Goal: Transaction & Acquisition: Book appointment/travel/reservation

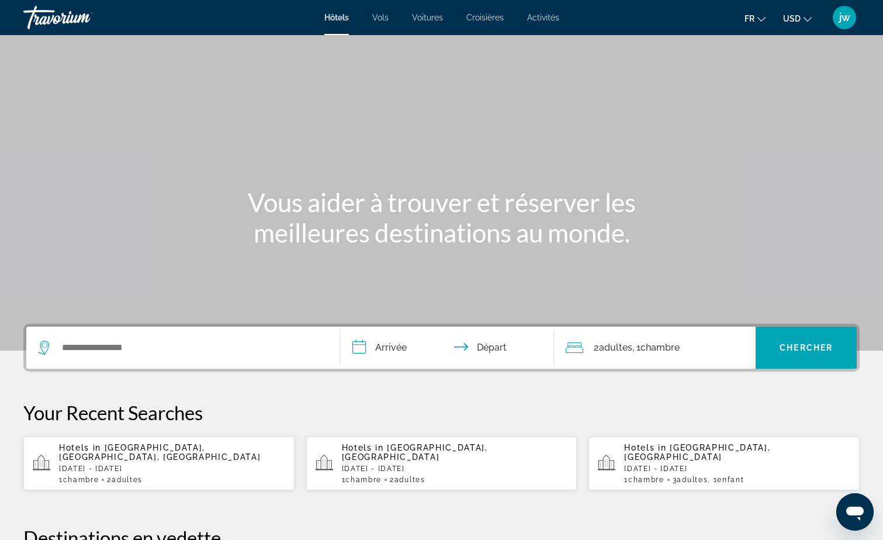
click at [545, 15] on span "Activités" at bounding box center [543, 17] width 32 height 9
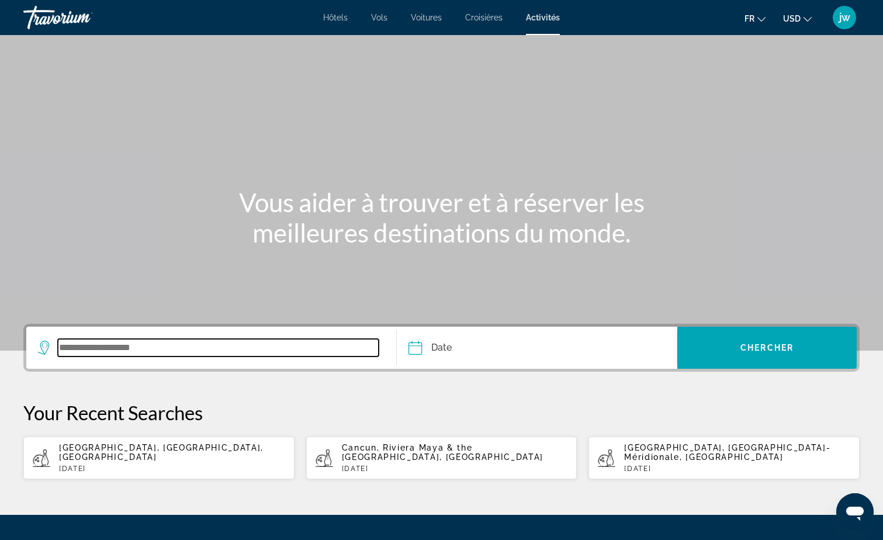
click at [135, 346] on input "Search widget" at bounding box center [218, 348] width 321 height 18
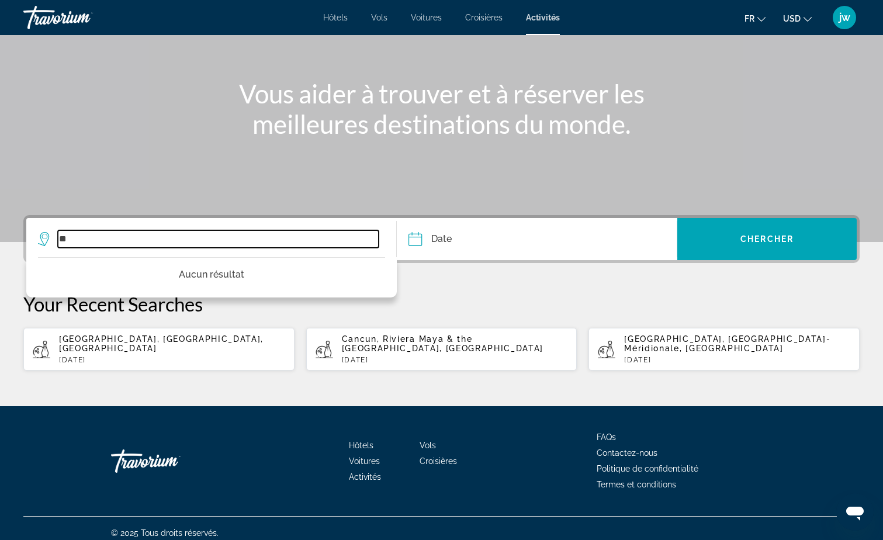
type input "*"
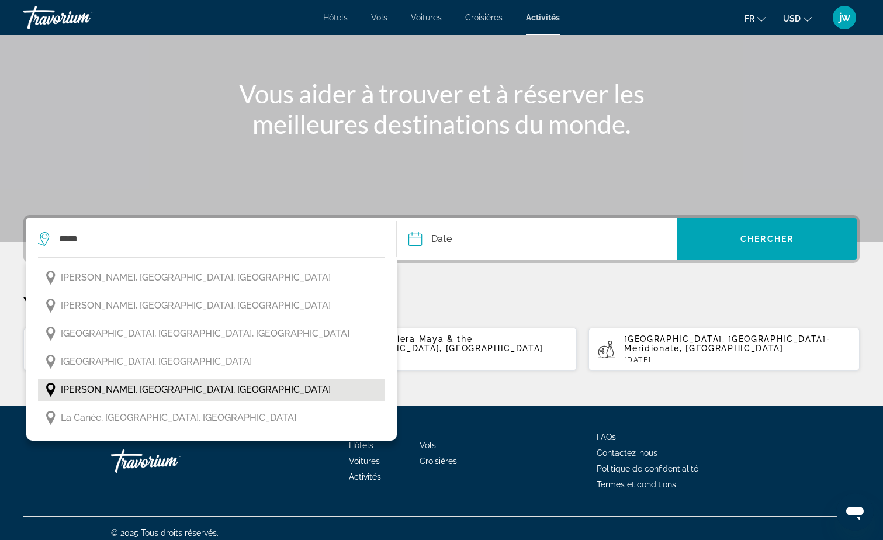
click at [118, 398] on button "[PERSON_NAME], [GEOGRAPHIC_DATA], [GEOGRAPHIC_DATA]" at bounding box center [211, 390] width 347 height 22
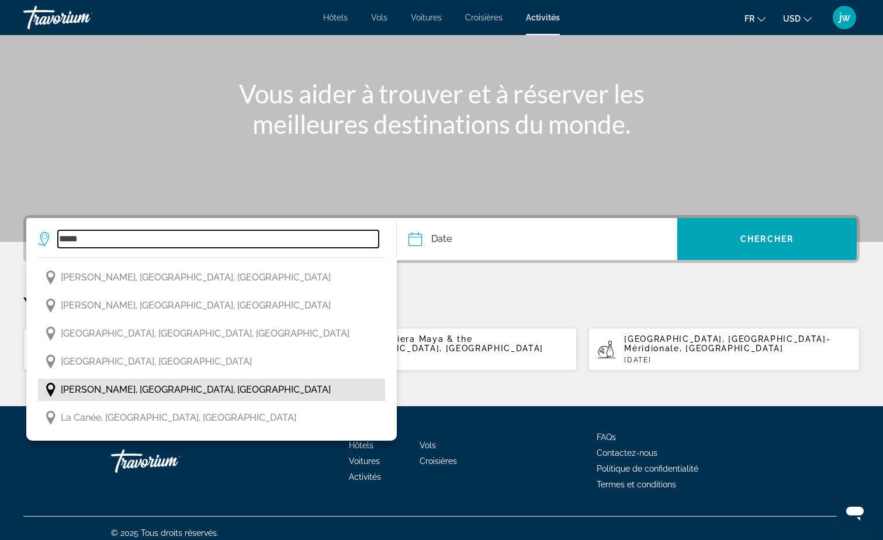
type input "**********"
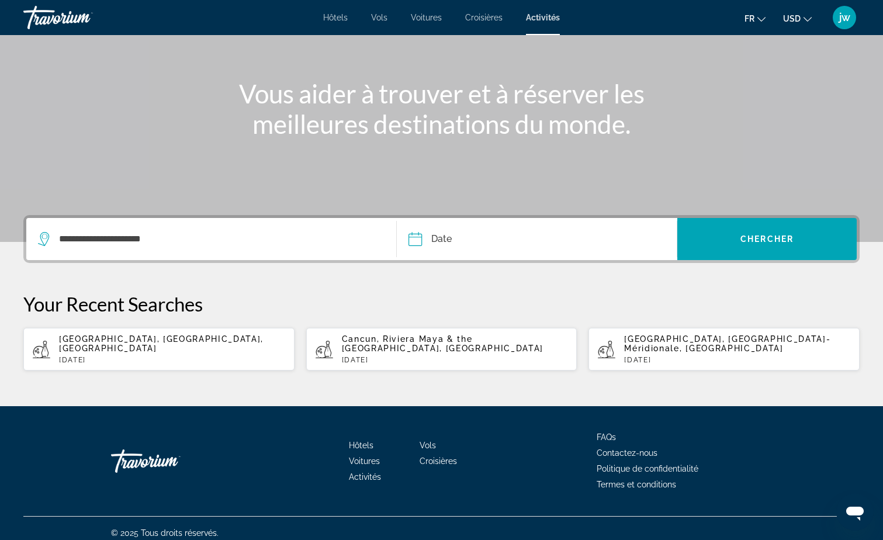
click at [483, 246] on input "Date" at bounding box center [475, 241] width 139 height 46
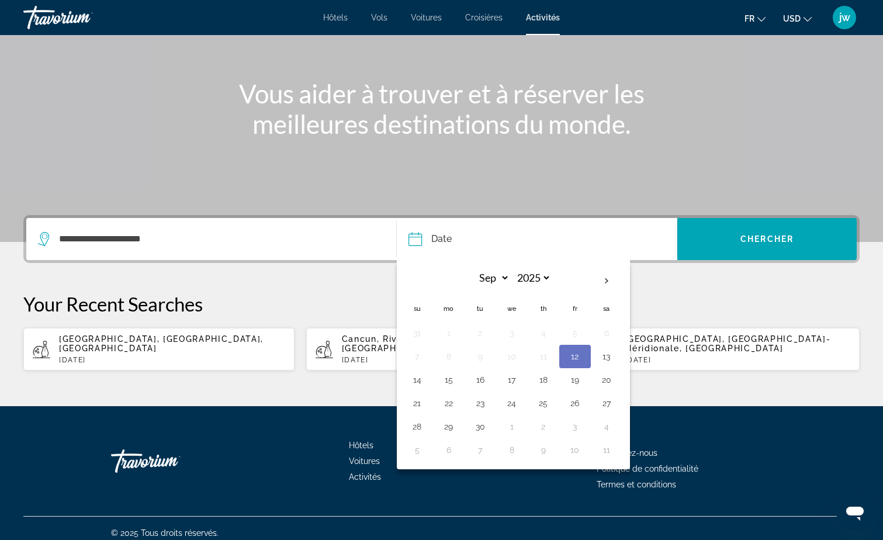
drag, startPoint x: 413, startPoint y: 428, endPoint x: 454, endPoint y: 382, distance: 61.7
click at [414, 428] on button "28" at bounding box center [417, 426] width 19 height 16
type input "**********"
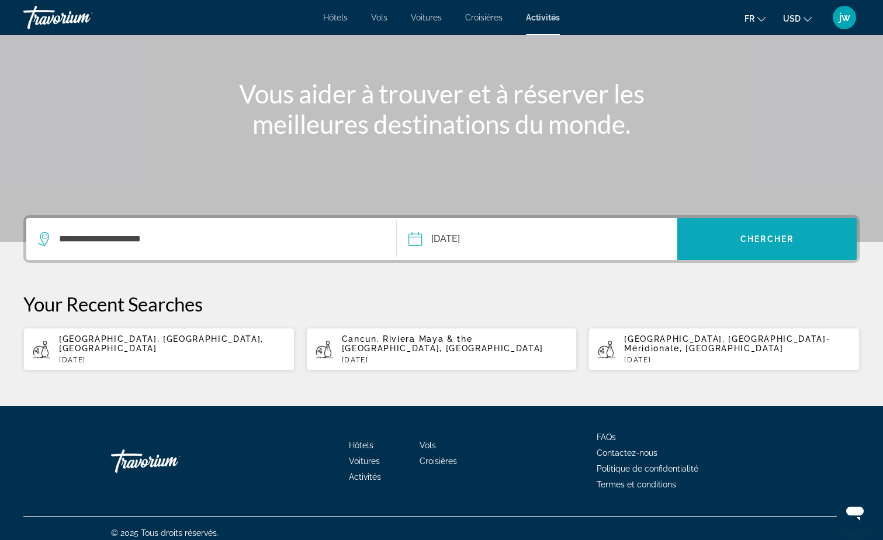
click at [770, 245] on span "Search widget" at bounding box center [766, 239] width 179 height 28
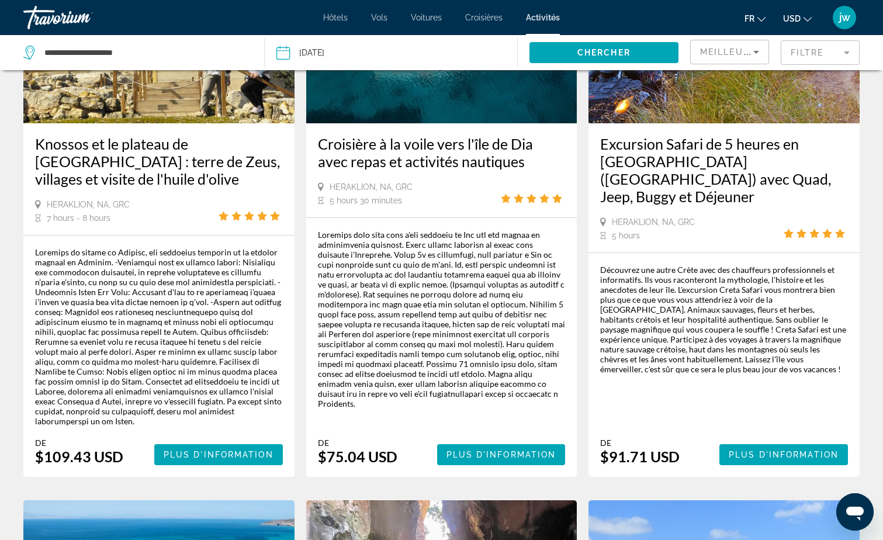
scroll to position [175, 0]
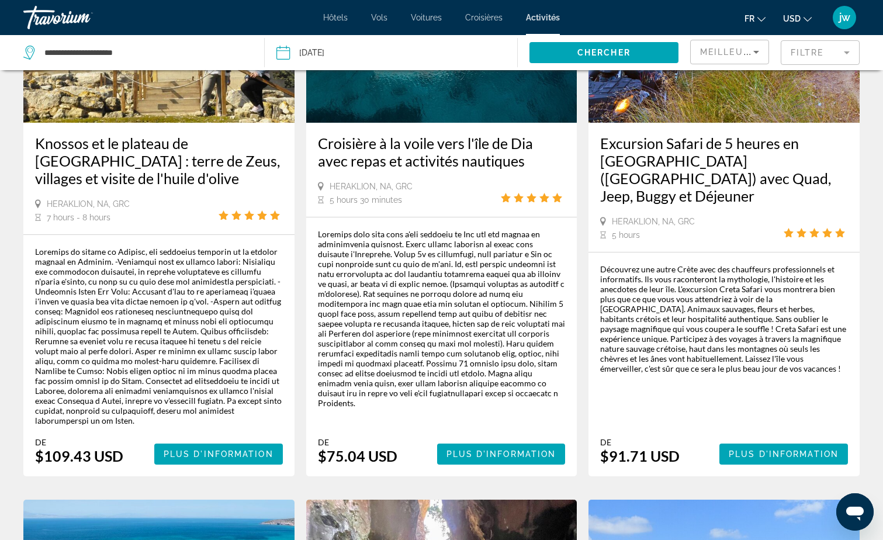
click at [786, 16] on span "USD" at bounding box center [792, 18] width 18 height 9
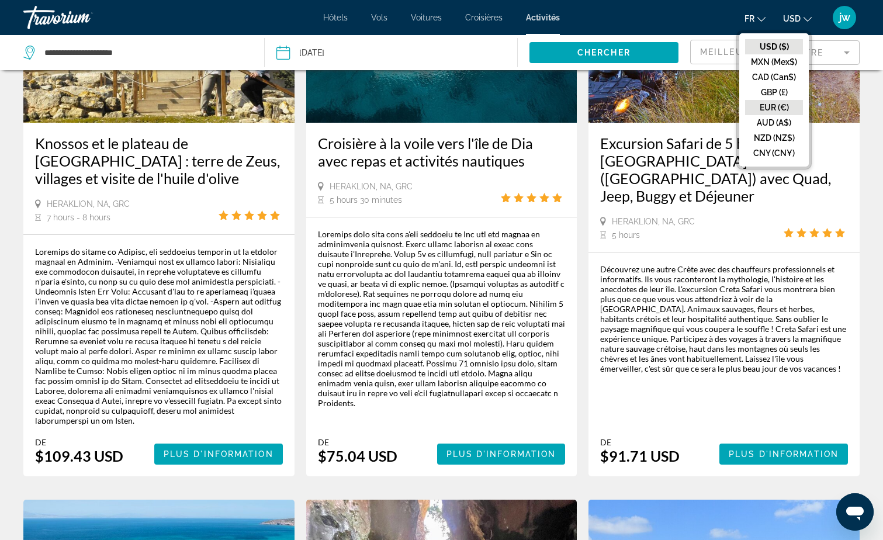
click at [773, 108] on button "EUR (€)" at bounding box center [774, 107] width 58 height 15
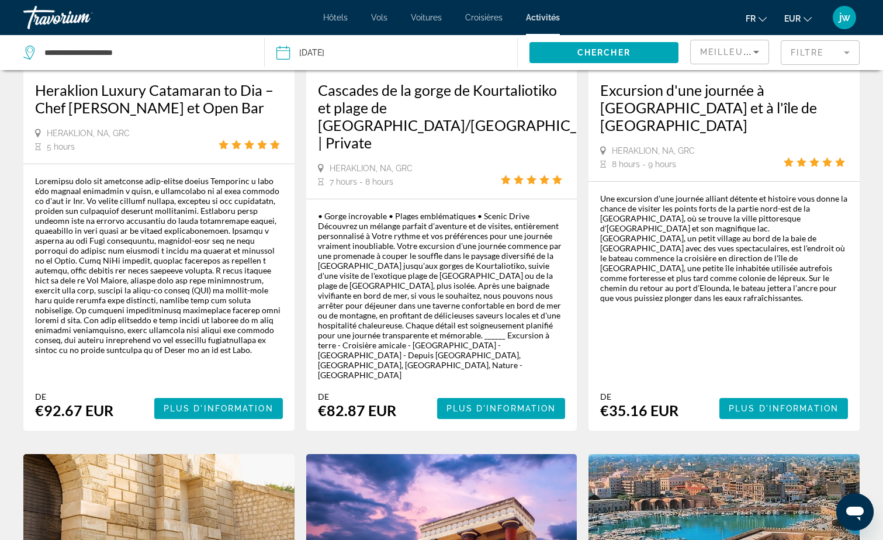
scroll to position [818, 0]
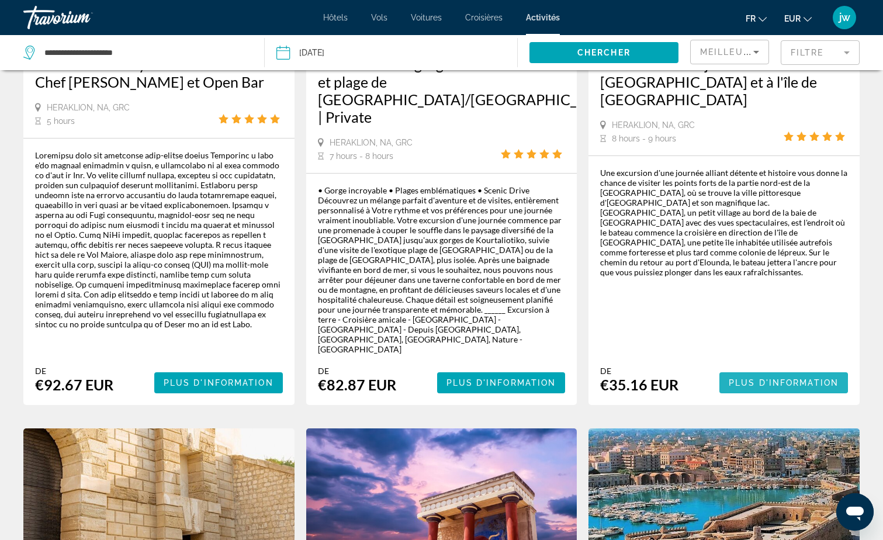
click at [763, 378] on span "Plus d'information" at bounding box center [784, 382] width 110 height 9
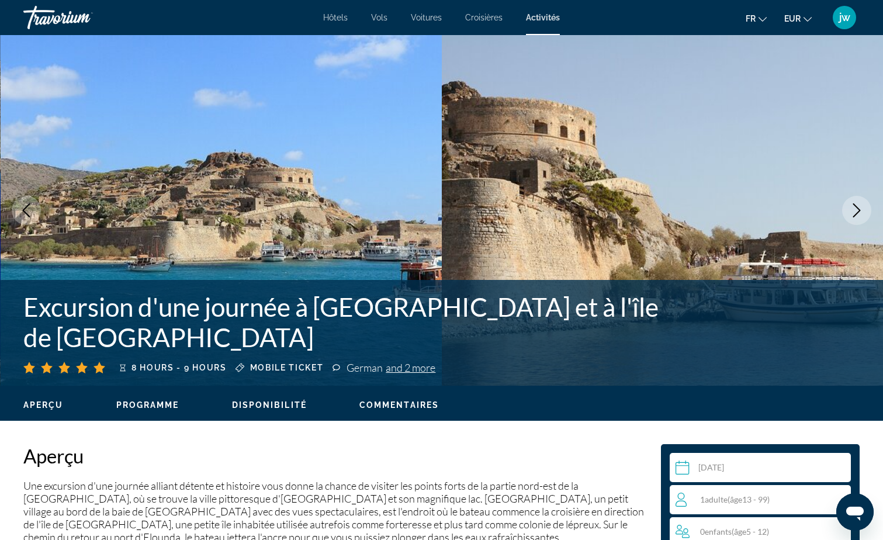
click at [850, 208] on icon "Next image" at bounding box center [857, 210] width 14 height 14
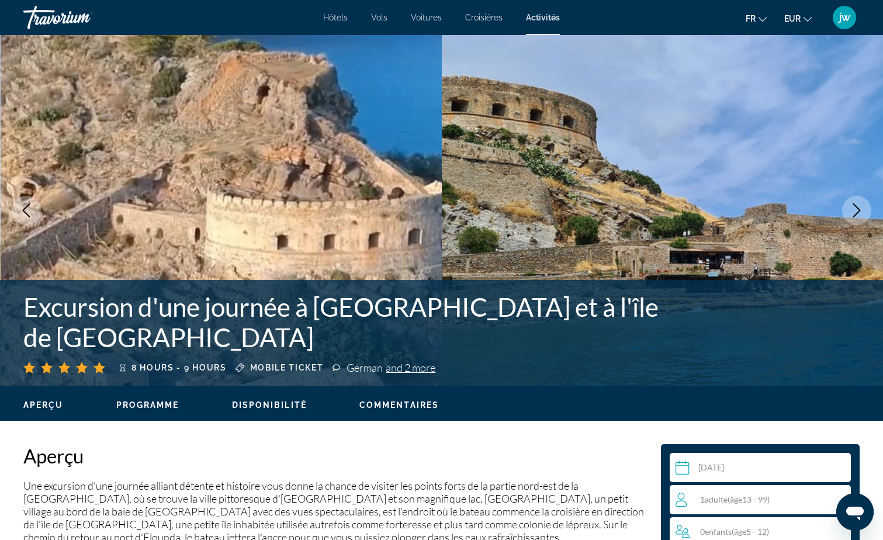
click at [850, 208] on icon "Next image" at bounding box center [857, 210] width 14 height 14
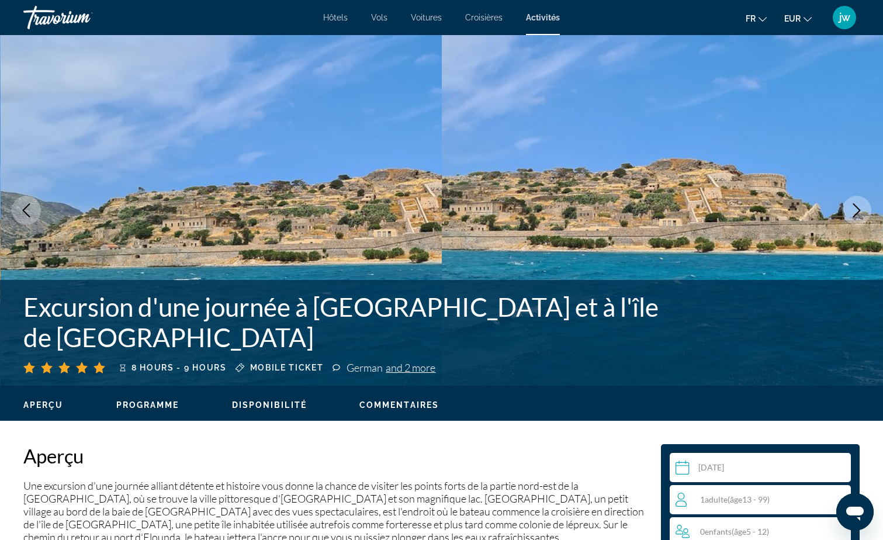
click at [850, 208] on icon "Next image" at bounding box center [857, 210] width 14 height 14
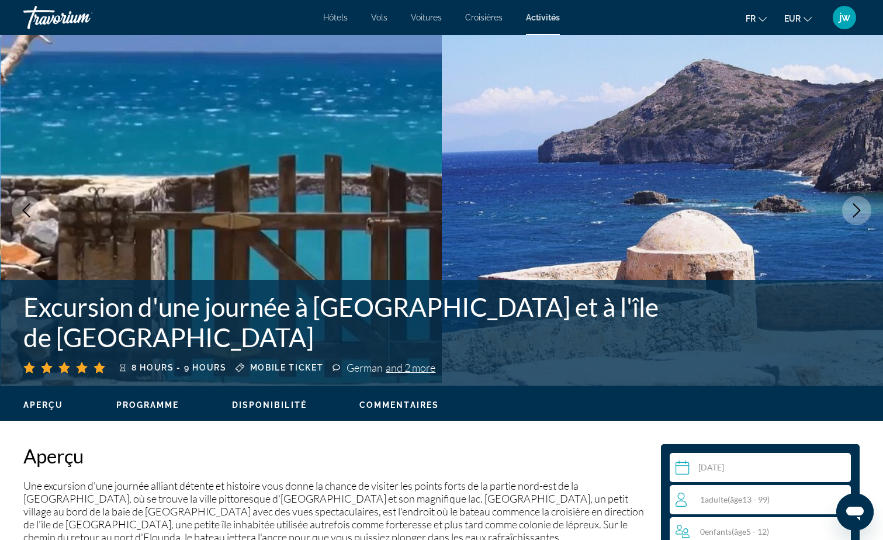
click at [853, 207] on icon "Next image" at bounding box center [857, 210] width 14 height 14
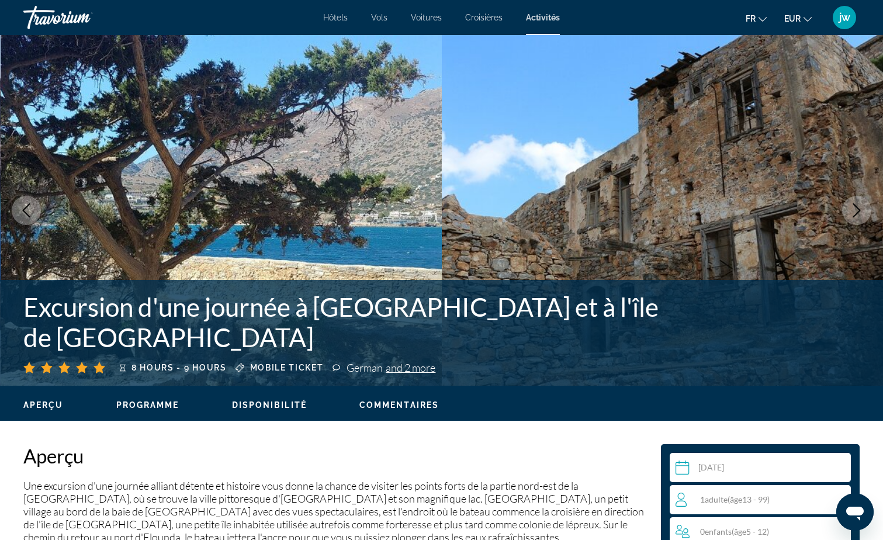
click at [853, 207] on icon "Next image" at bounding box center [857, 210] width 14 height 14
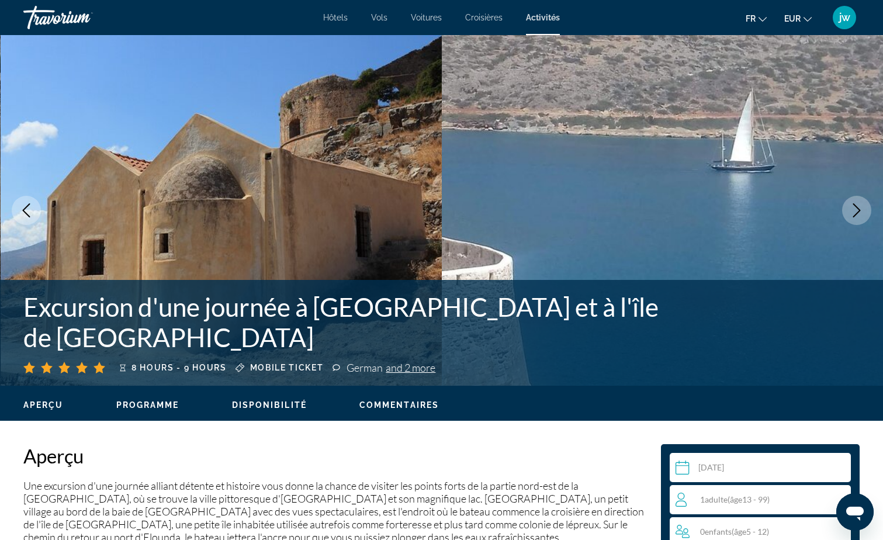
click at [853, 207] on icon "Next image" at bounding box center [857, 210] width 14 height 14
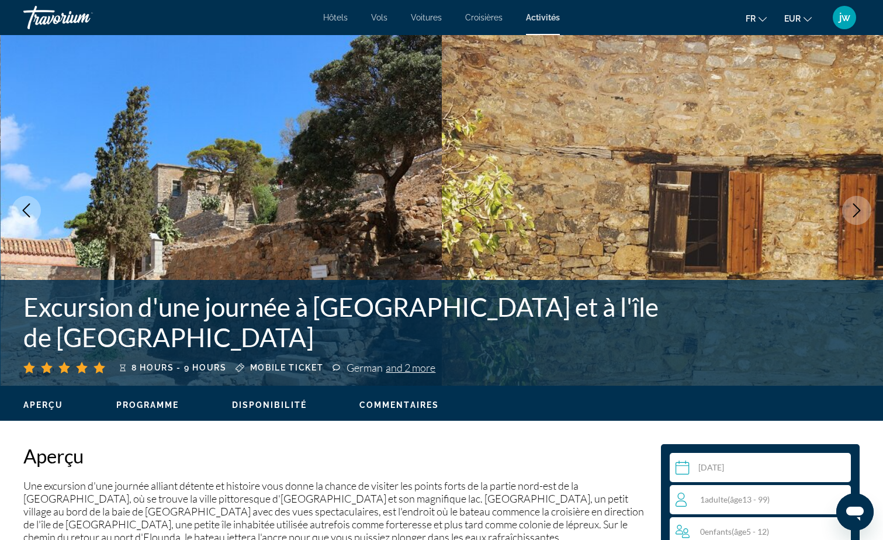
click at [853, 207] on icon "Next image" at bounding box center [857, 210] width 14 height 14
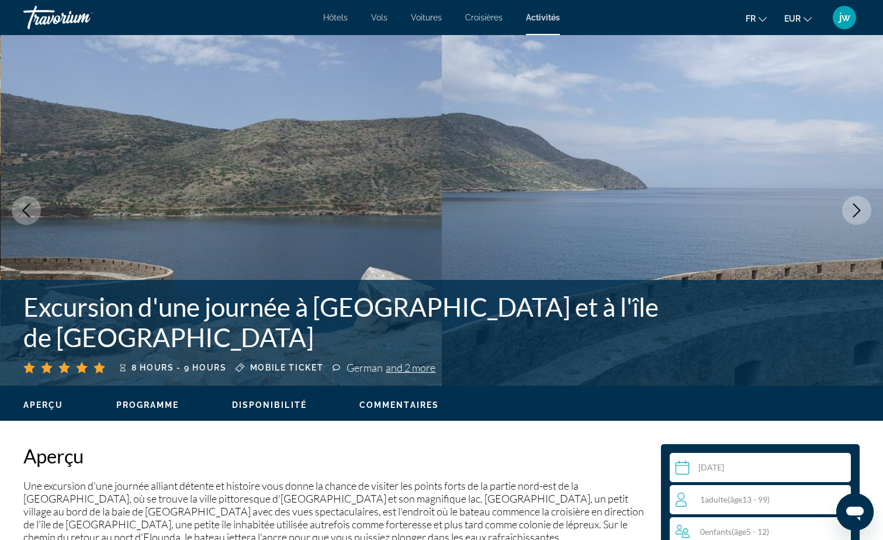
click at [853, 207] on icon "Next image" at bounding box center [857, 210] width 14 height 14
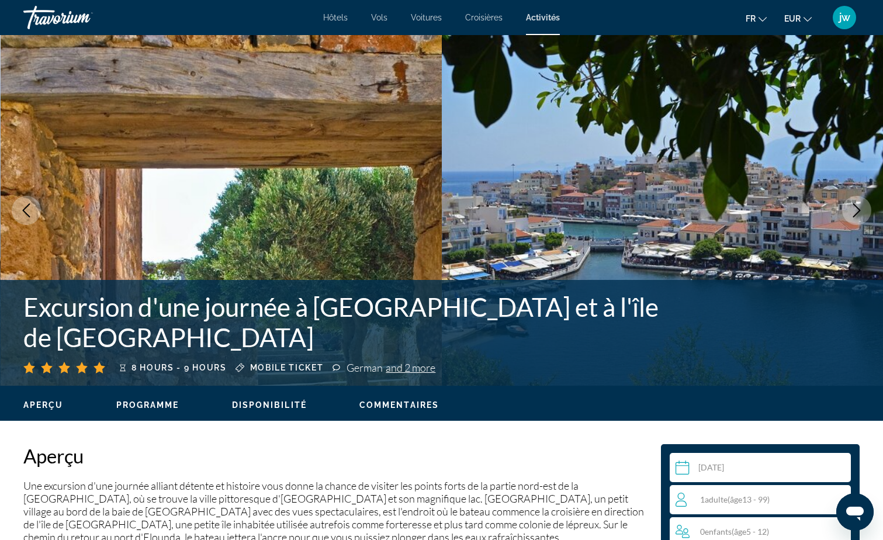
click at [853, 207] on icon "Next image" at bounding box center [857, 210] width 14 height 14
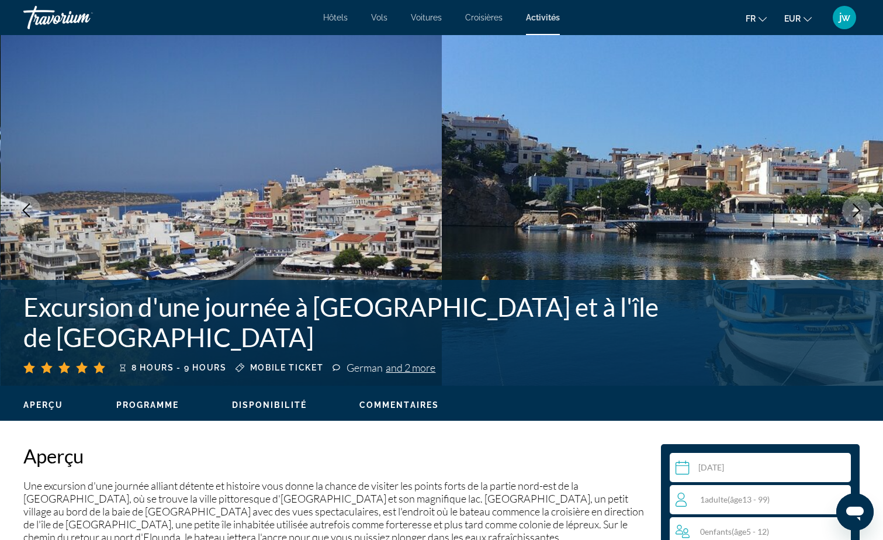
click at [853, 207] on icon "Next image" at bounding box center [857, 210] width 14 height 14
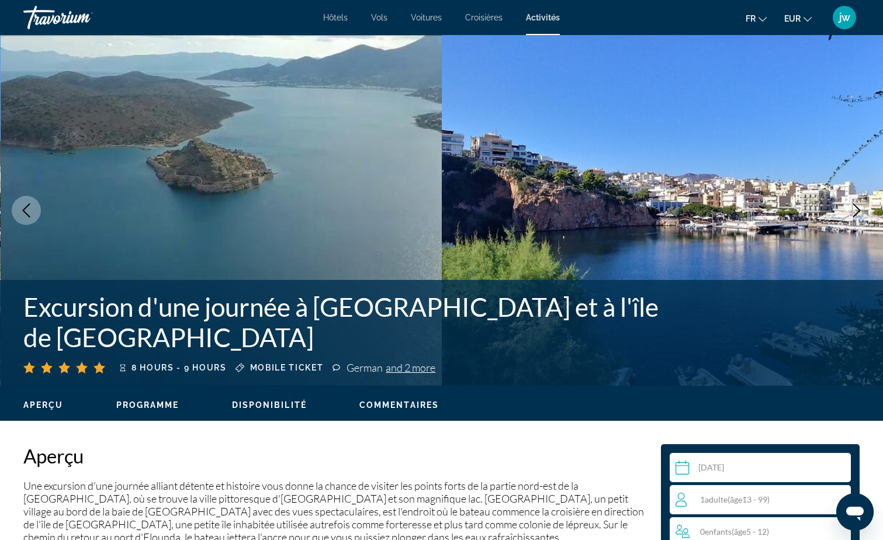
click at [853, 207] on icon "Next image" at bounding box center [857, 210] width 14 height 14
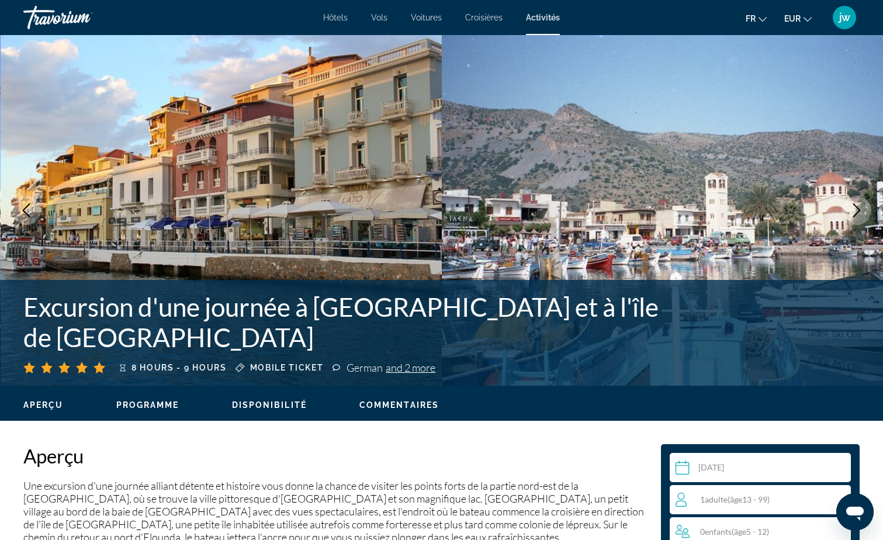
click at [853, 207] on icon "Next image" at bounding box center [857, 210] width 14 height 14
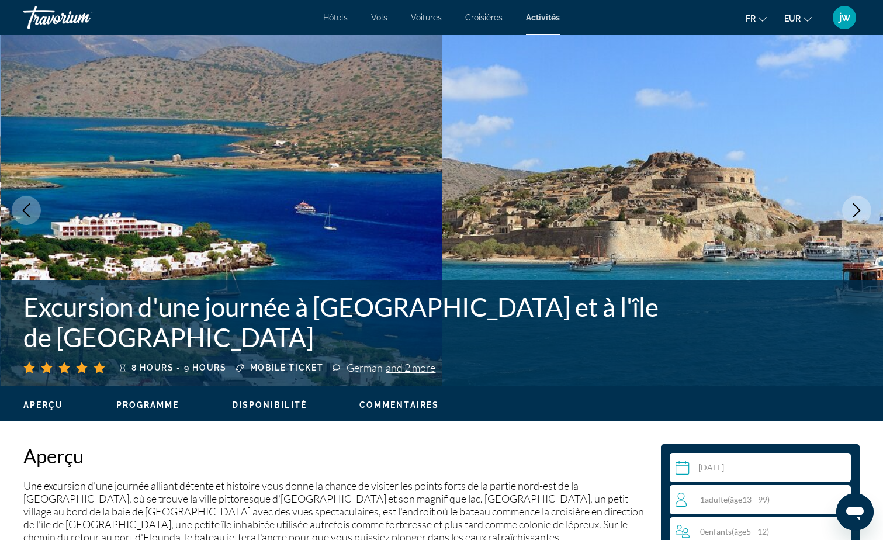
click at [853, 207] on icon "Next image" at bounding box center [857, 210] width 14 height 14
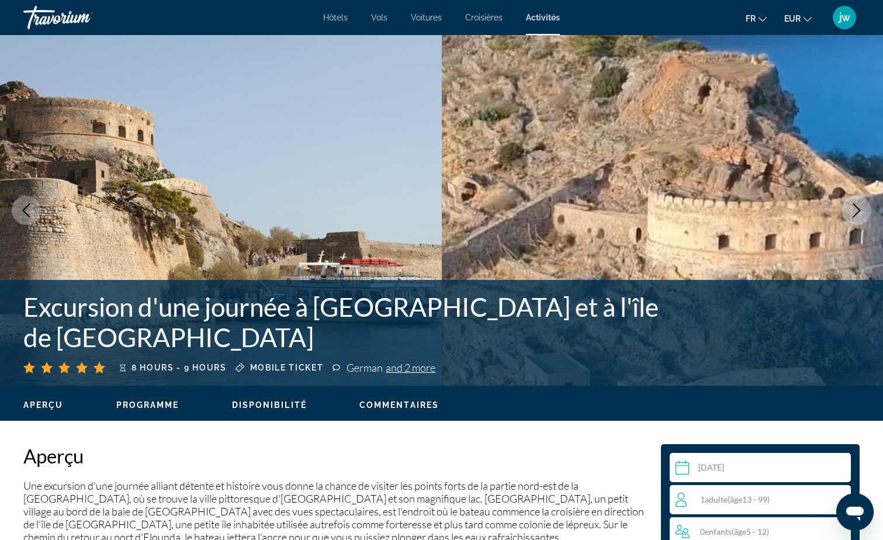
click at [853, 207] on icon "Next image" at bounding box center [857, 210] width 14 height 14
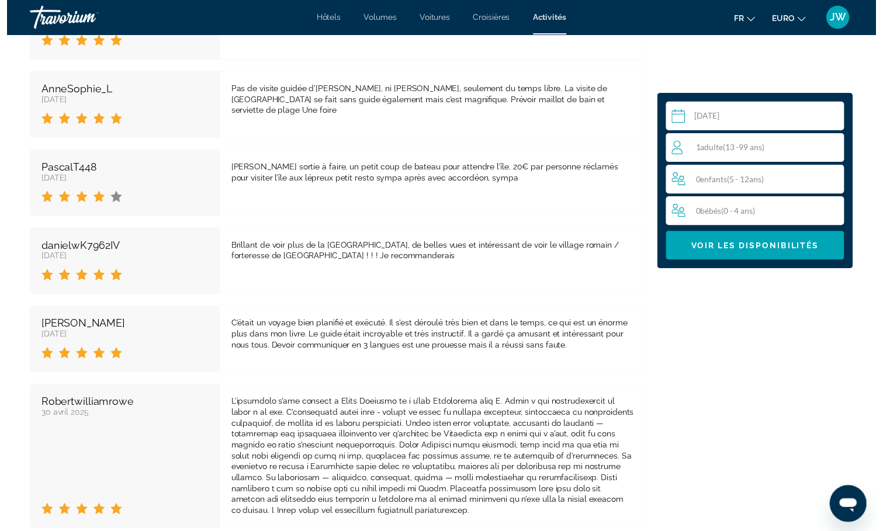
scroll to position [2513, 0]
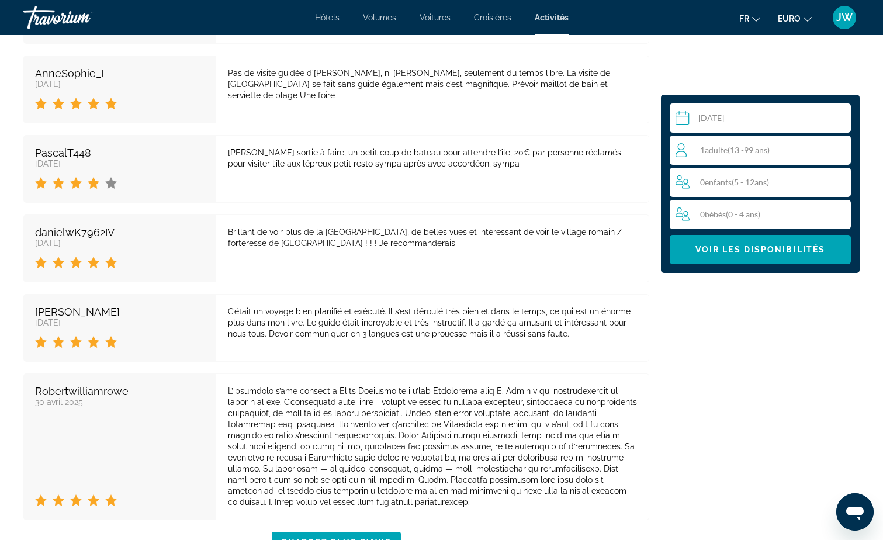
click at [736, 121] on input "Contenu principal" at bounding box center [763, 119] width 186 height 33
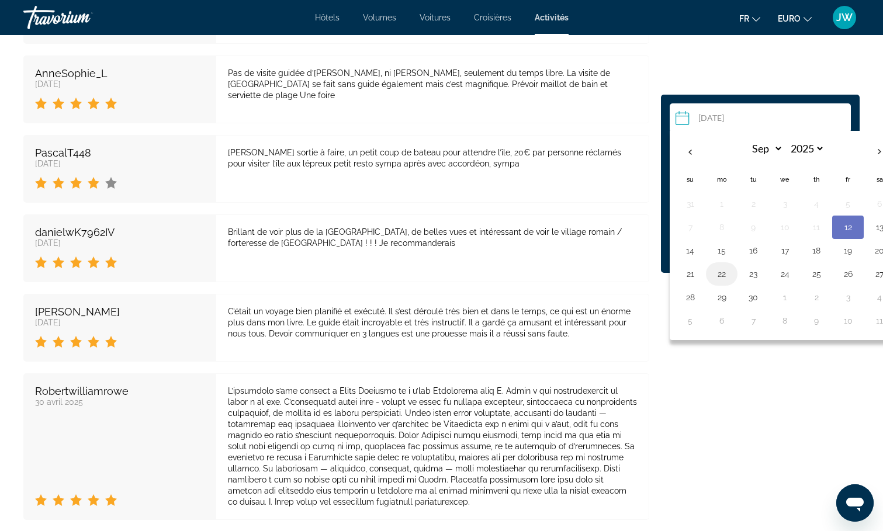
click at [723, 274] on button "22" at bounding box center [721, 274] width 19 height 16
type input "**********"
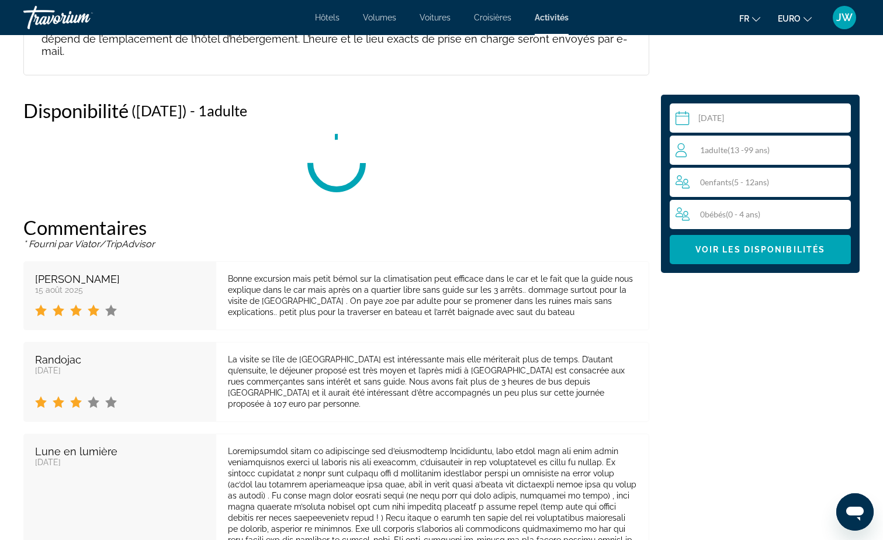
scroll to position [1764, 0]
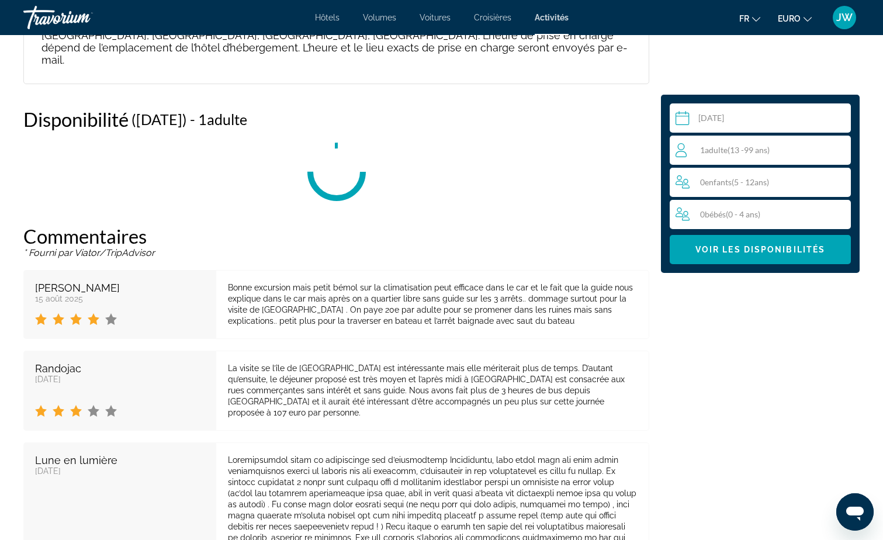
click at [729, 151] on span "( 13 - 99 ans)" at bounding box center [749, 150] width 42 height 10
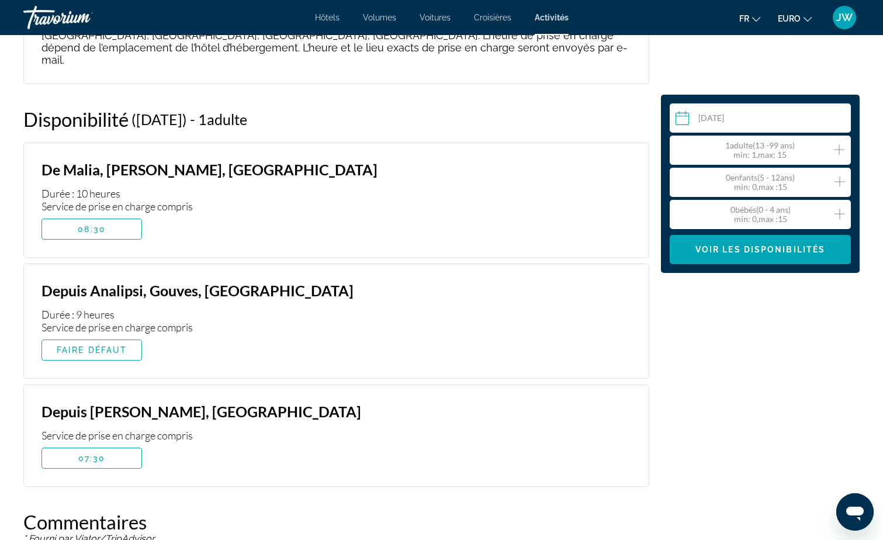
click at [838, 150] on icon "Augmenter les adultes" at bounding box center [839, 149] width 11 height 11
click at [734, 251] on span "Voir les disponibilités" at bounding box center [760, 249] width 130 height 9
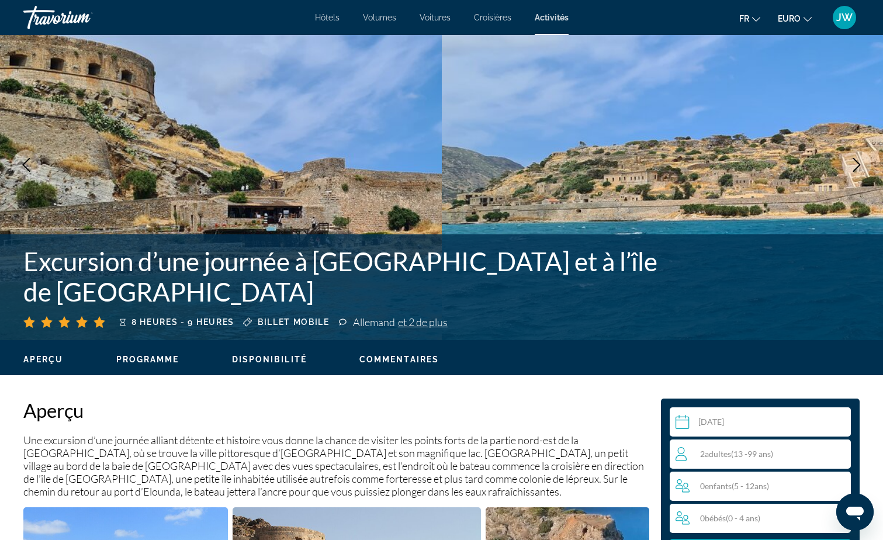
scroll to position [58, 0]
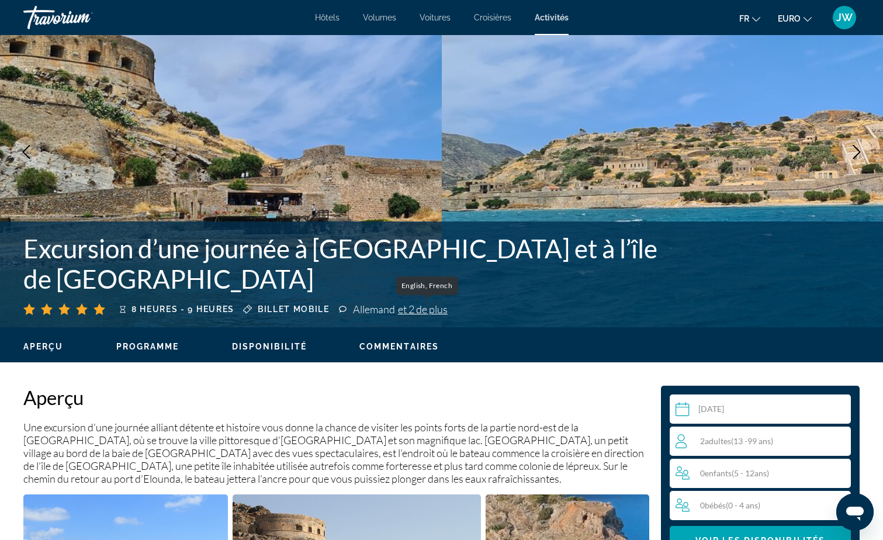
click at [438, 312] on span "et 2 de plus" at bounding box center [423, 309] width 50 height 13
click at [438, 311] on span "et 2 de plus" at bounding box center [423, 309] width 50 height 13
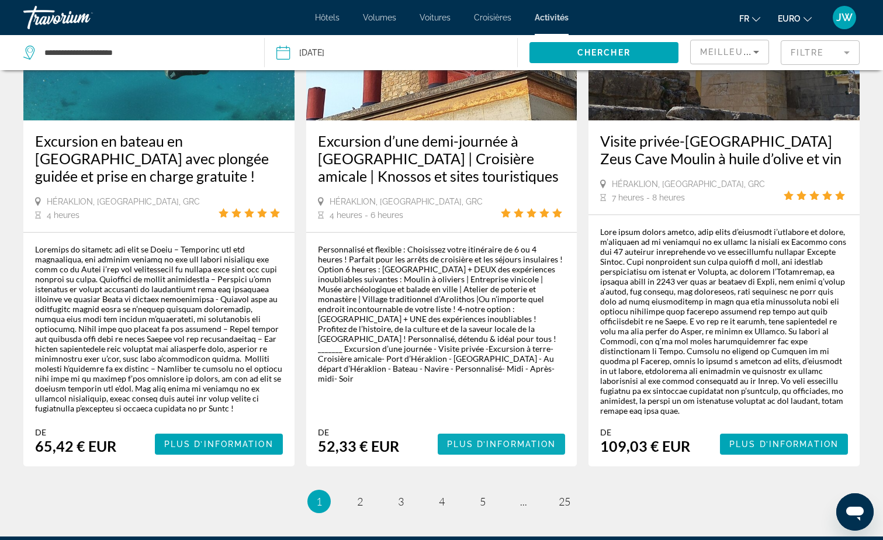
scroll to position [1870, 0]
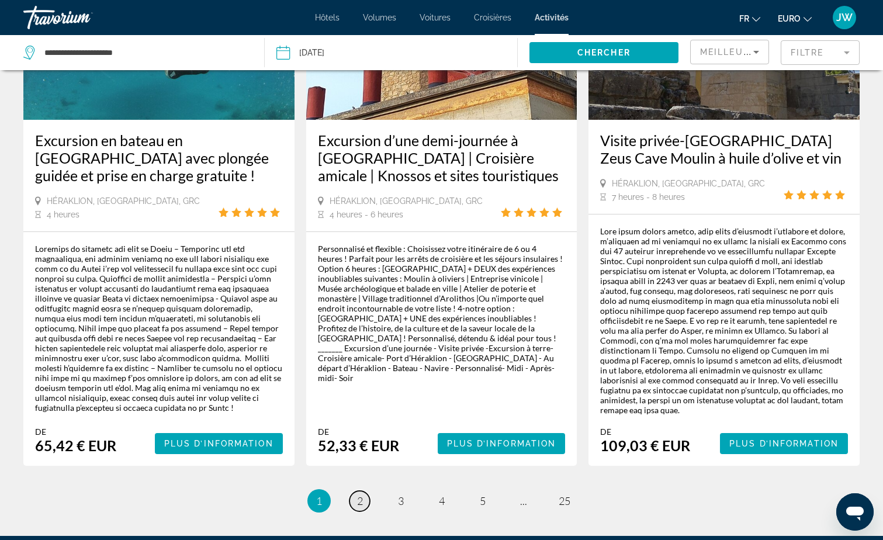
click at [357, 494] on span "2" at bounding box center [360, 500] width 6 height 13
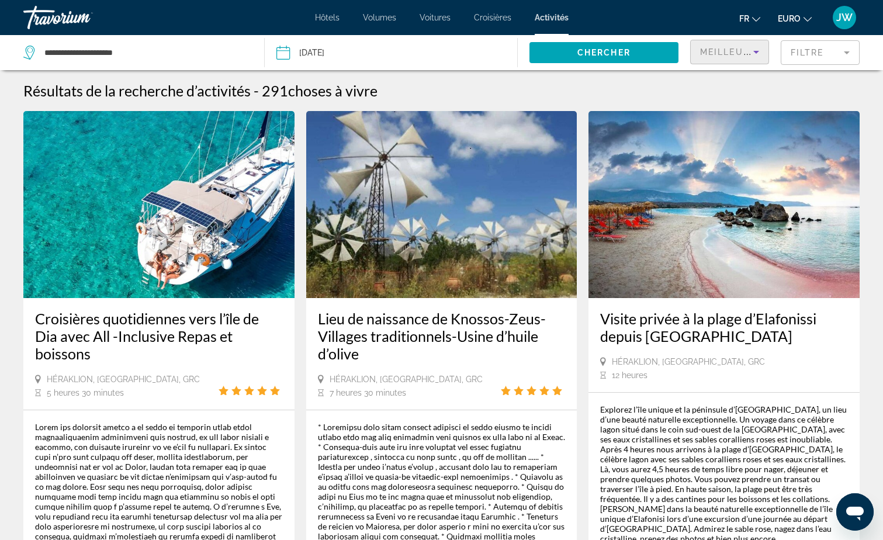
click at [732, 56] on span "Meilleures ventes" at bounding box center [752, 51] width 105 height 9
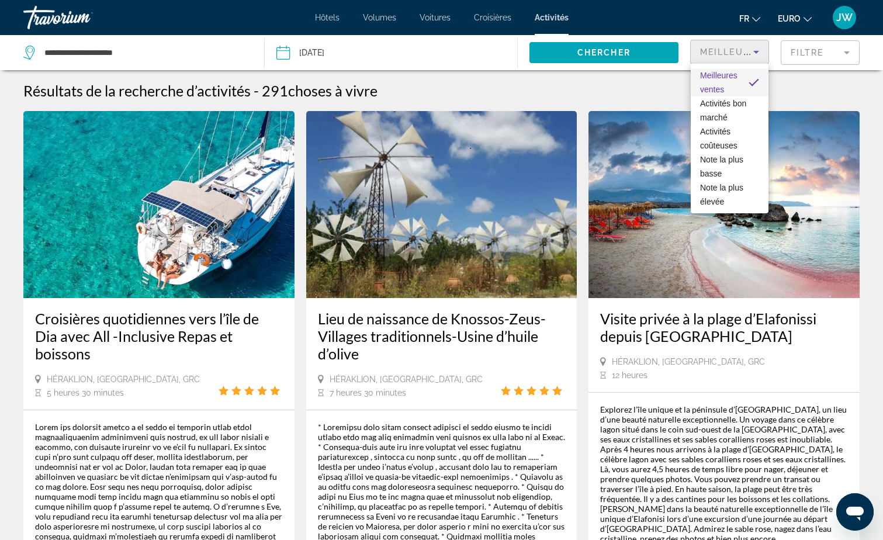
click at [800, 52] on div at bounding box center [441, 270] width 883 height 540
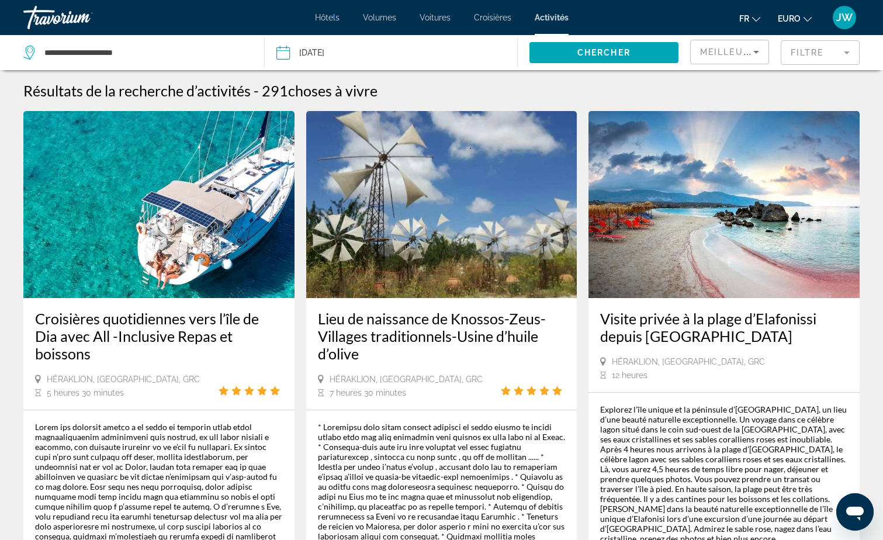
click at [800, 52] on mat-form-field "Filtre" at bounding box center [820, 52] width 79 height 25
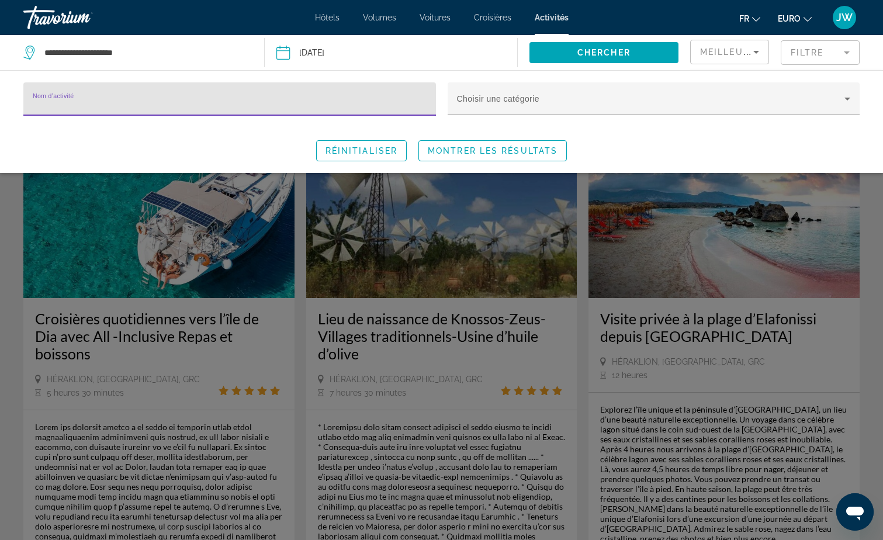
scroll to position [58, 0]
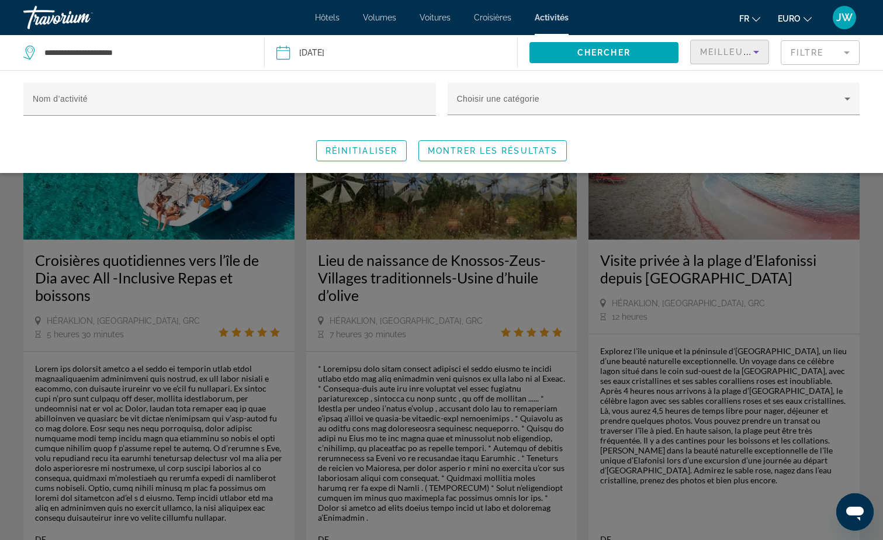
click at [752, 53] on icon "Trier par" at bounding box center [756, 52] width 14 height 14
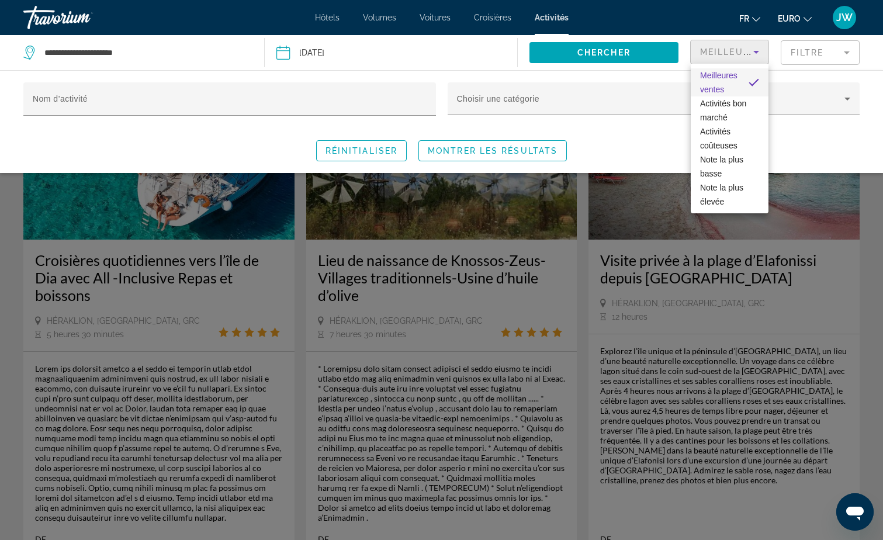
click at [616, 147] on div at bounding box center [441, 270] width 883 height 540
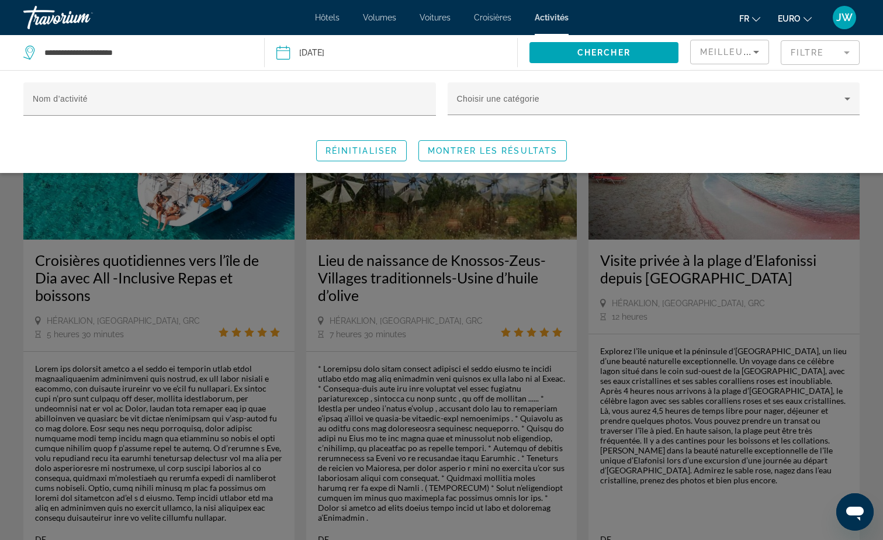
click at [828, 51] on mat-form-field "Filtre" at bounding box center [820, 52] width 79 height 25
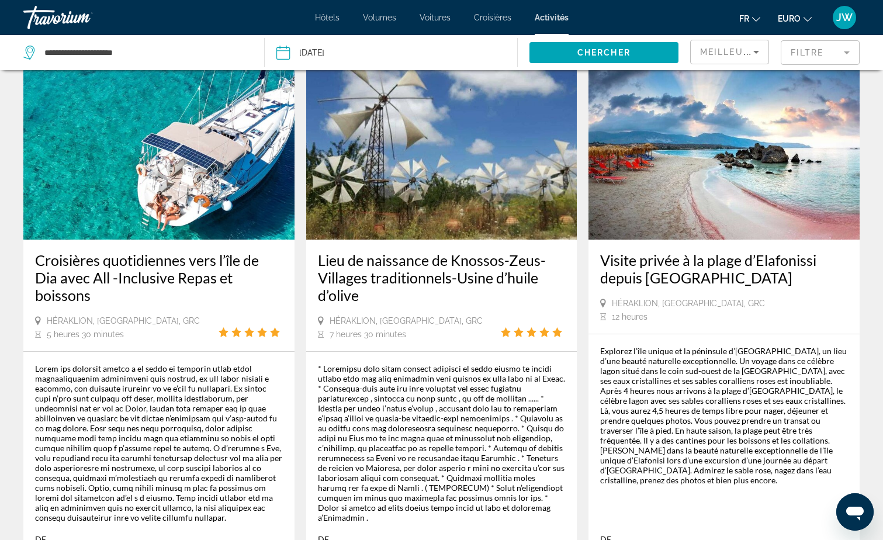
click at [852, 51] on mat-form-field "Filtre" at bounding box center [820, 52] width 79 height 25
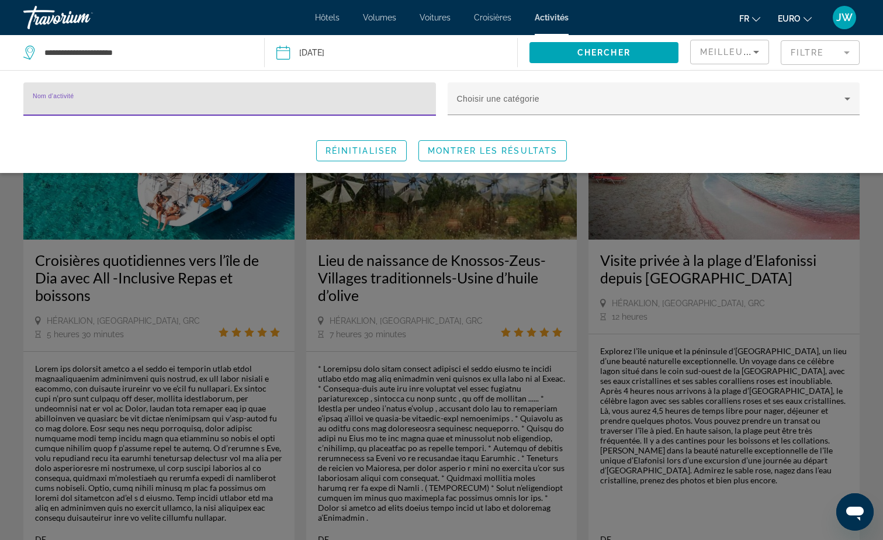
click at [350, 99] on input "Nom d’activité" at bounding box center [230, 104] width 394 height 14
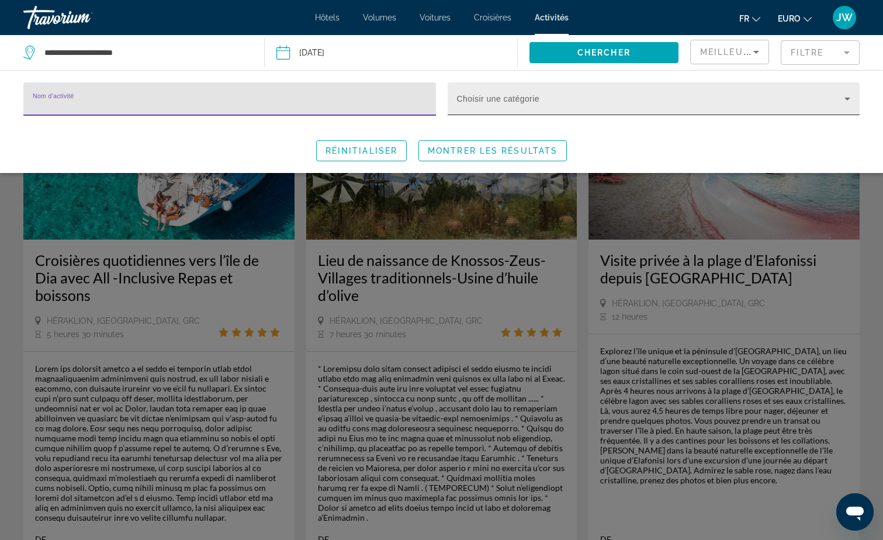
click at [572, 111] on div "Choisir une catégorie" at bounding box center [654, 98] width 394 height 33
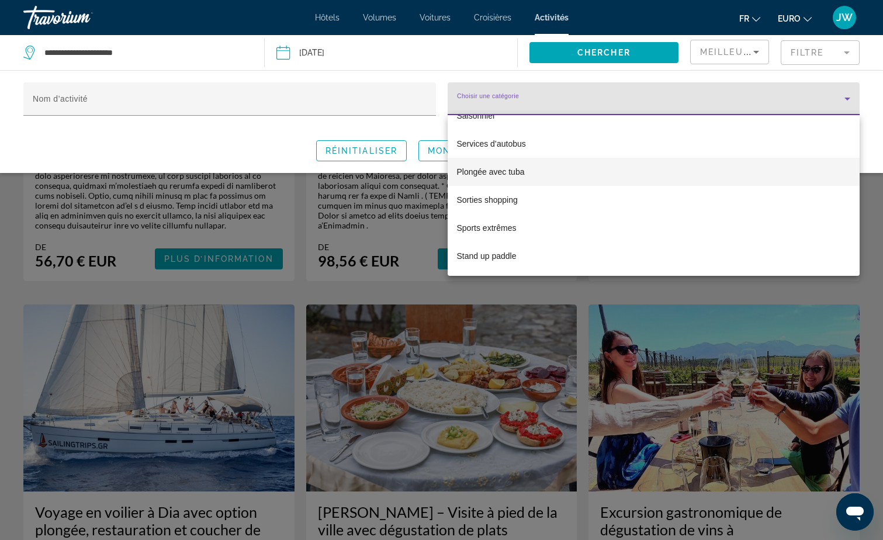
scroll to position [2130, 0]
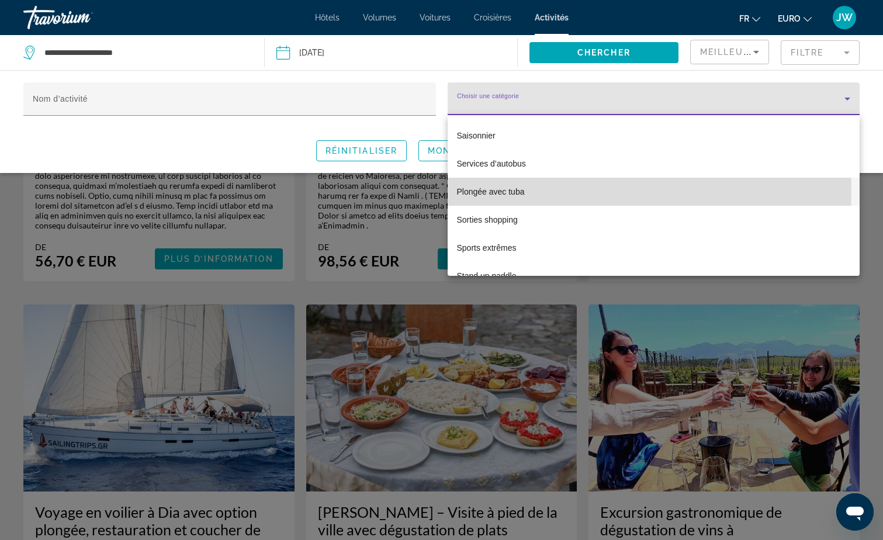
click at [508, 190] on span "Plongée avec tuba" at bounding box center [491, 192] width 68 height 14
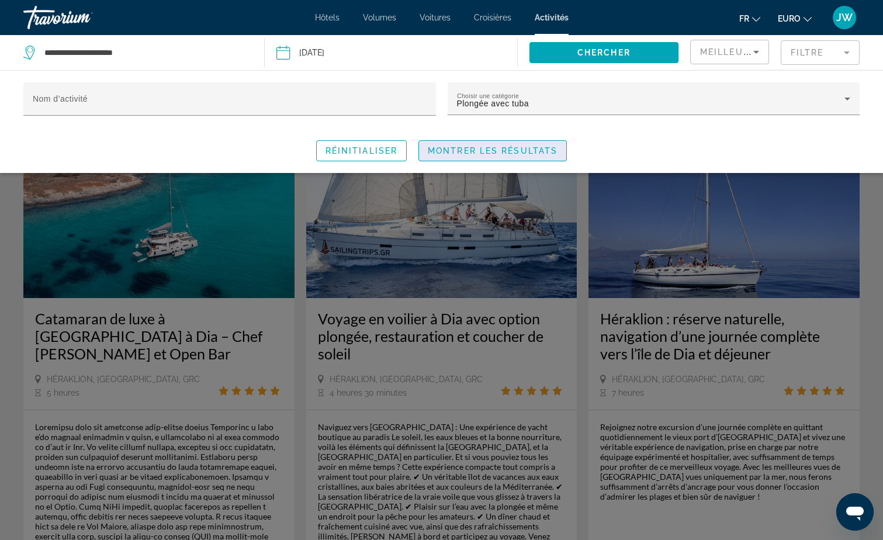
click at [522, 157] on span "Widget de recherche" at bounding box center [492, 151] width 147 height 28
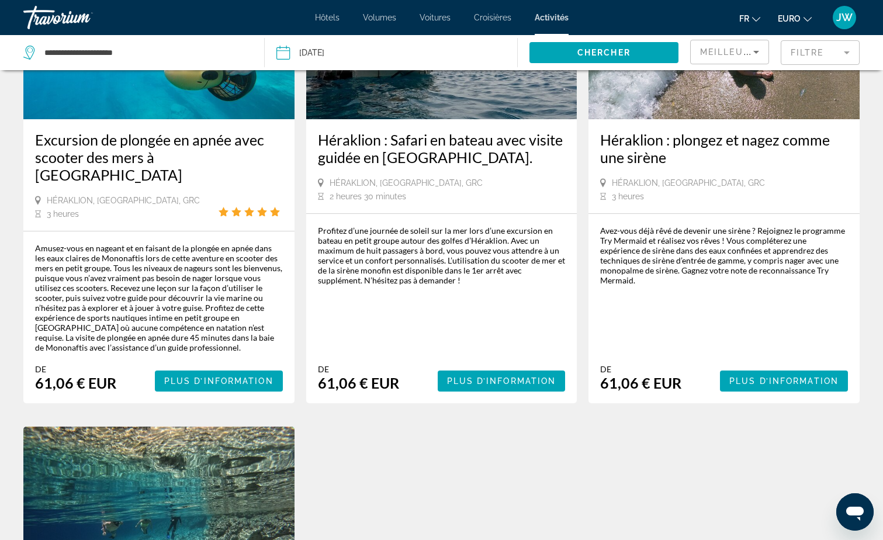
scroll to position [1110, 0]
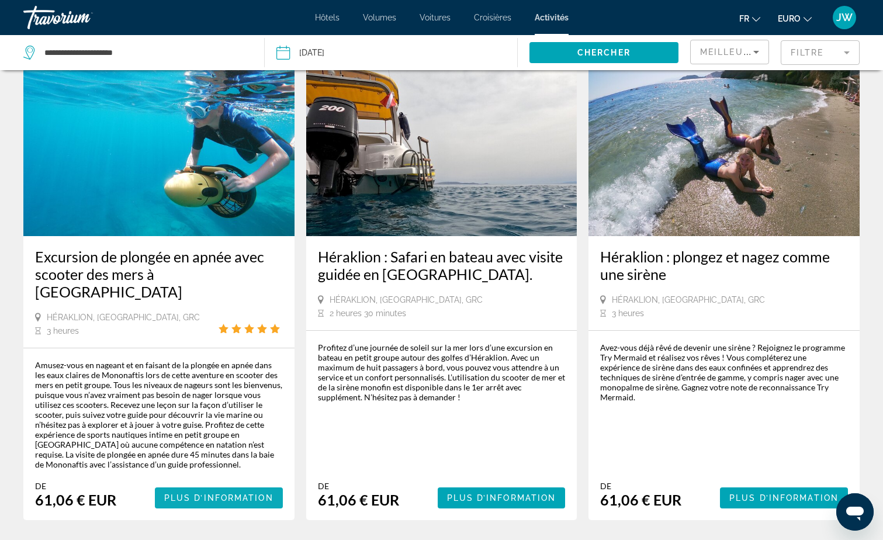
click at [194, 493] on span "Plus d’information" at bounding box center [218, 497] width 109 height 9
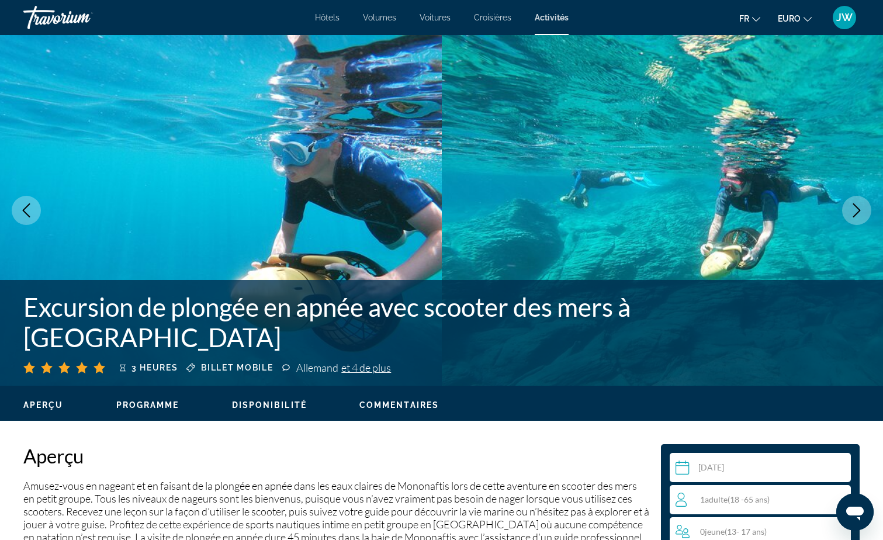
click at [856, 210] on icon "Image suivante" at bounding box center [857, 210] width 14 height 14
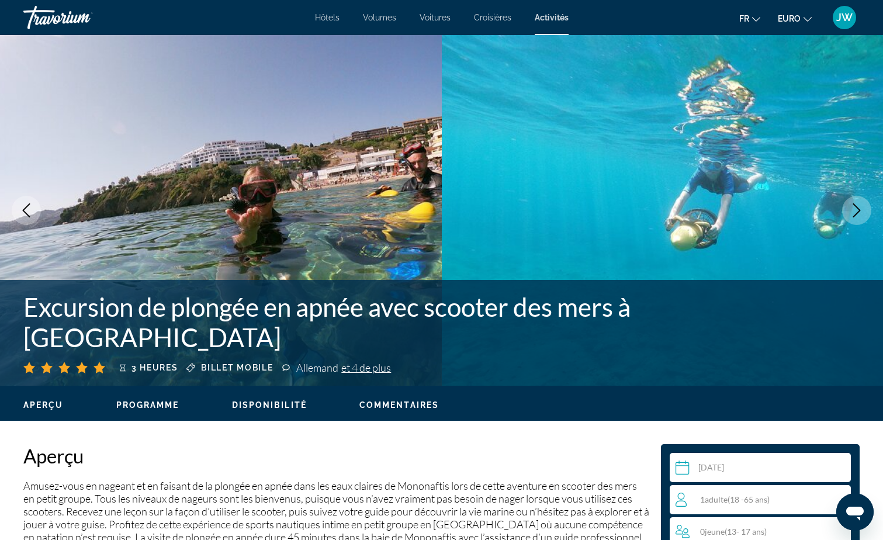
click at [856, 210] on icon "Image suivante" at bounding box center [857, 210] width 14 height 14
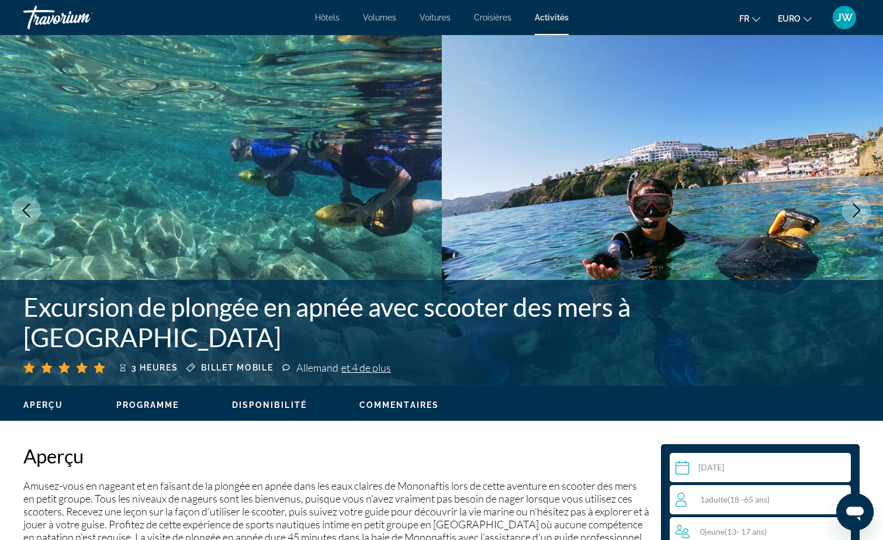
click at [856, 210] on icon "Image suivante" at bounding box center [857, 210] width 14 height 14
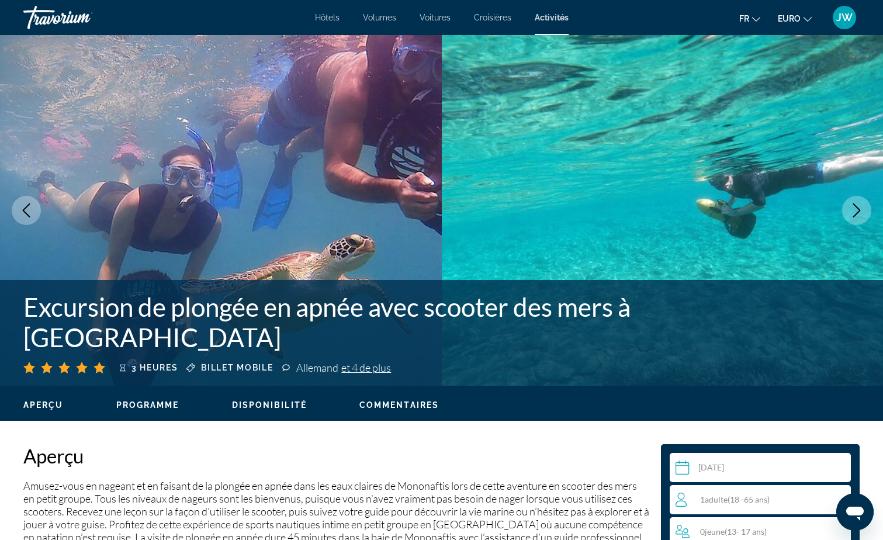
click at [856, 210] on icon "Image suivante" at bounding box center [857, 210] width 14 height 14
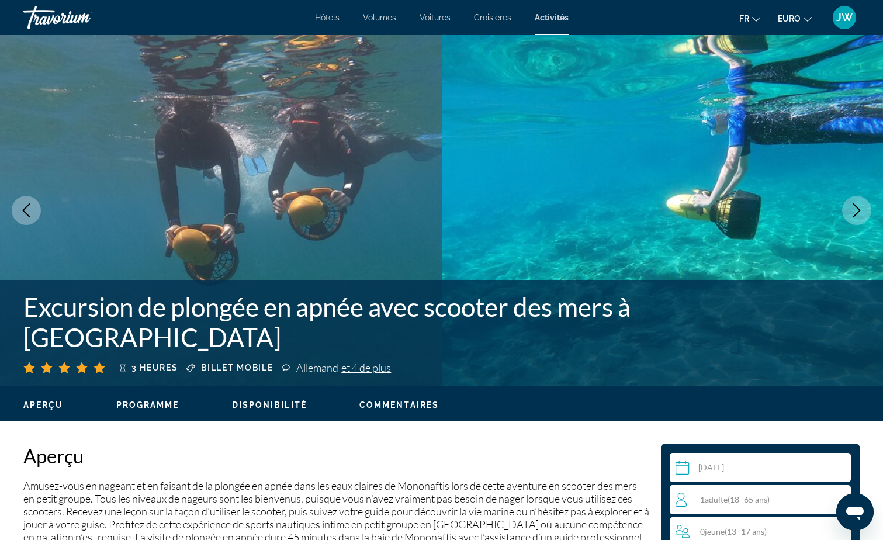
click at [854, 212] on icon "Image suivante" at bounding box center [857, 210] width 14 height 14
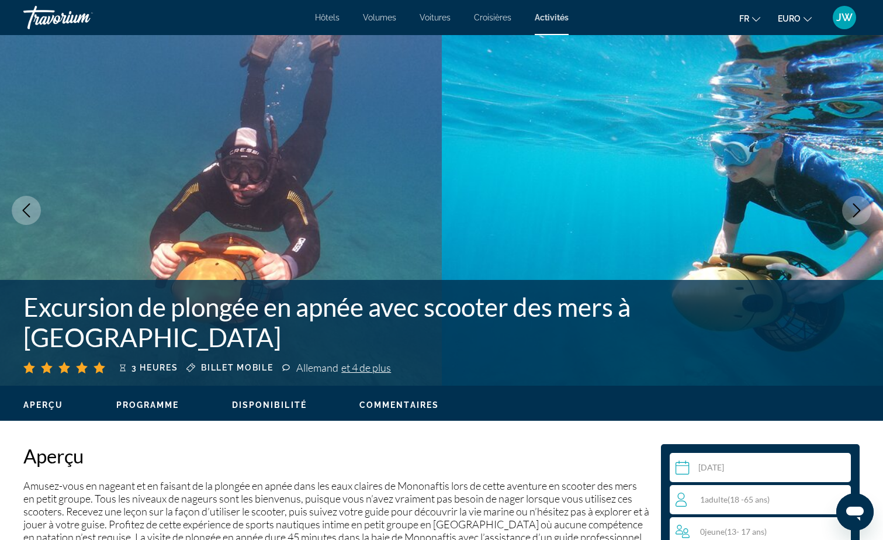
click at [854, 212] on icon "Image suivante" at bounding box center [857, 210] width 14 height 14
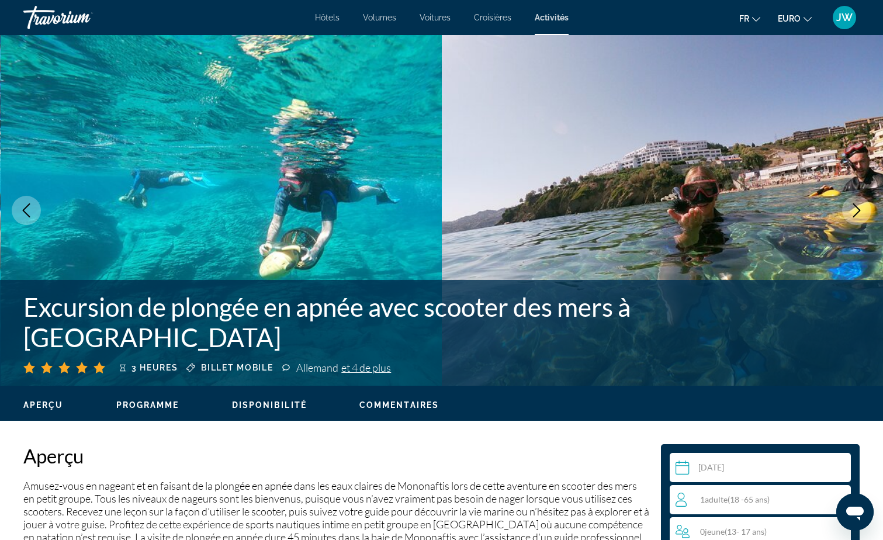
click at [854, 212] on icon "Image suivante" at bounding box center [857, 210] width 14 height 14
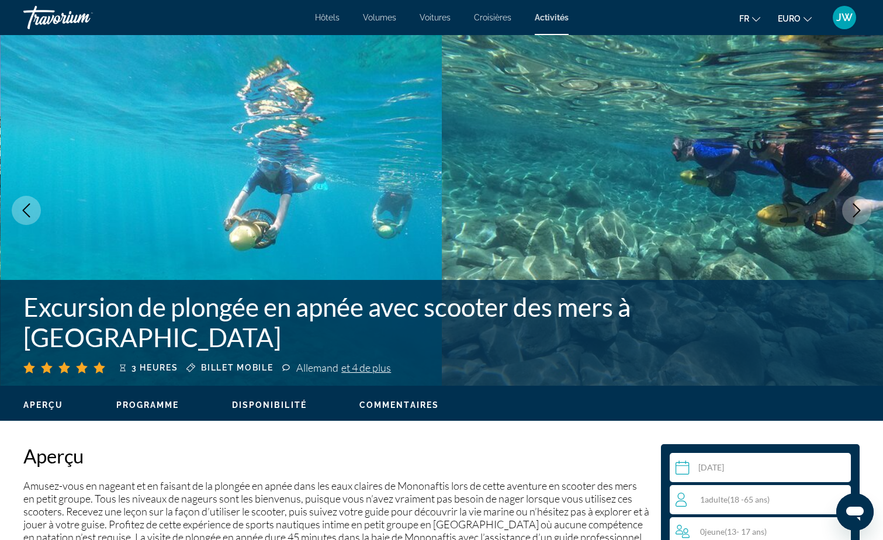
click at [854, 212] on icon "Image suivante" at bounding box center [857, 210] width 14 height 14
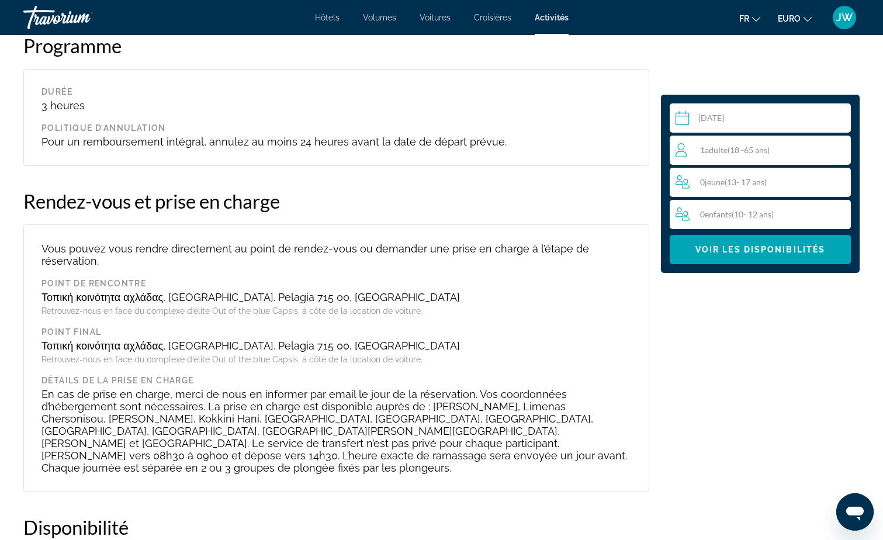
scroll to position [1169, 0]
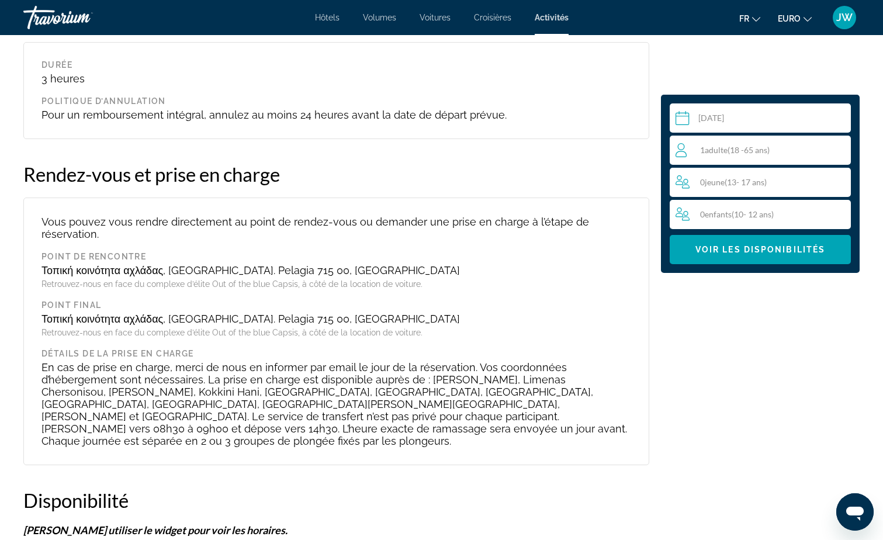
drag, startPoint x: 353, startPoint y: 175, endPoint x: 328, endPoint y: 154, distance: 32.4
click at [328, 154] on div "Aperçu Amusez-vous en nageant et en faisant de la plongée en apnée dans les eau…" at bounding box center [337, 53] width 638 height 1557
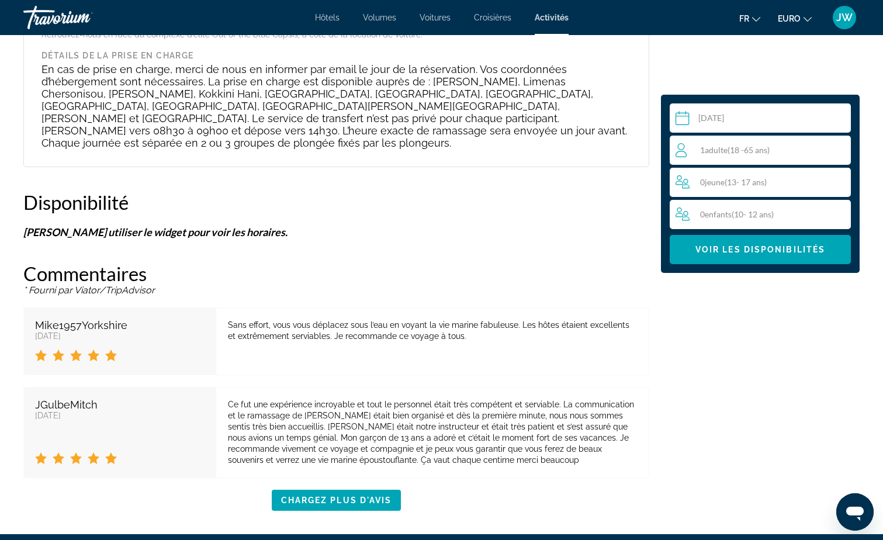
scroll to position [1461, 0]
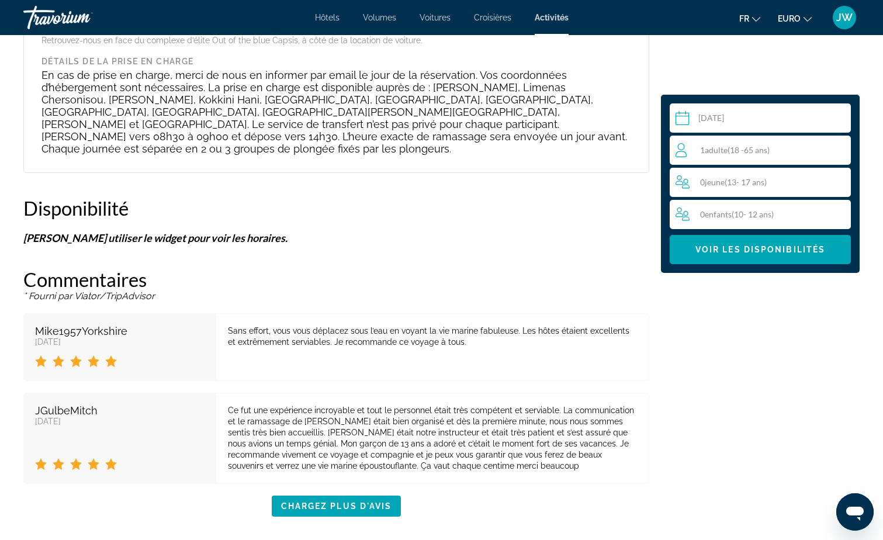
click at [753, 115] on input "Contenu principal" at bounding box center [763, 119] width 186 height 33
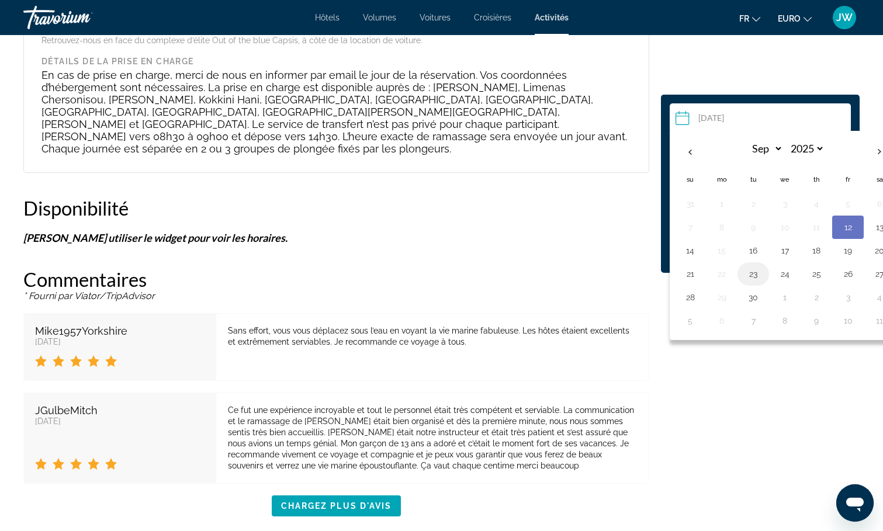
click at [749, 274] on button "23" at bounding box center [753, 274] width 19 height 16
type input "**********"
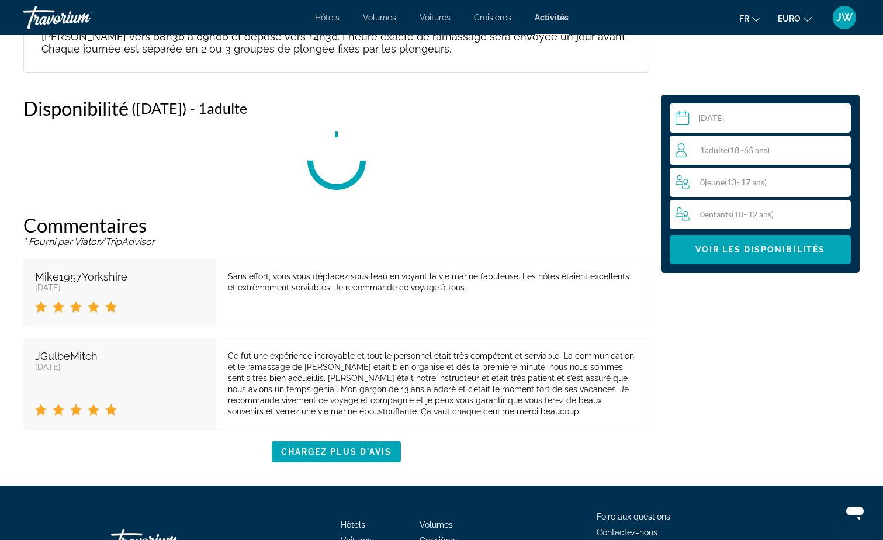
scroll to position [1563, 0]
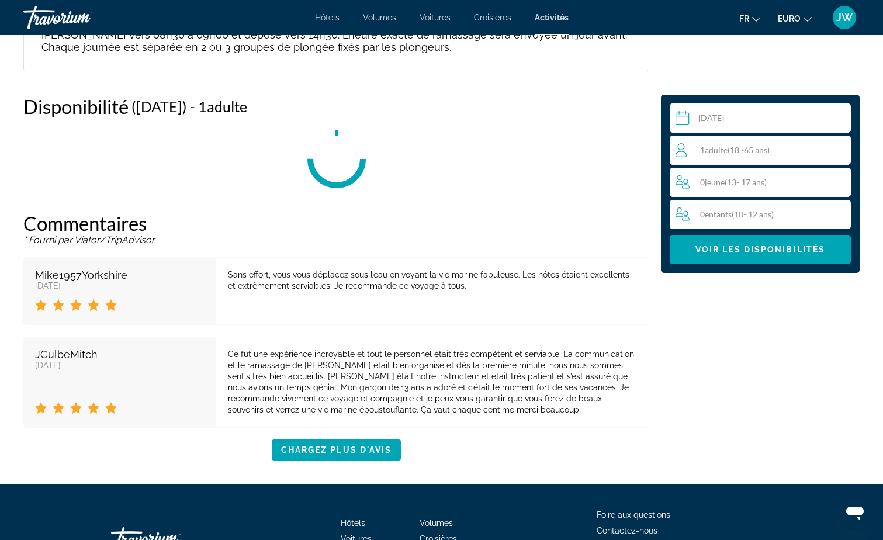
click at [725, 151] on span "Adulte" at bounding box center [716, 150] width 23 height 10
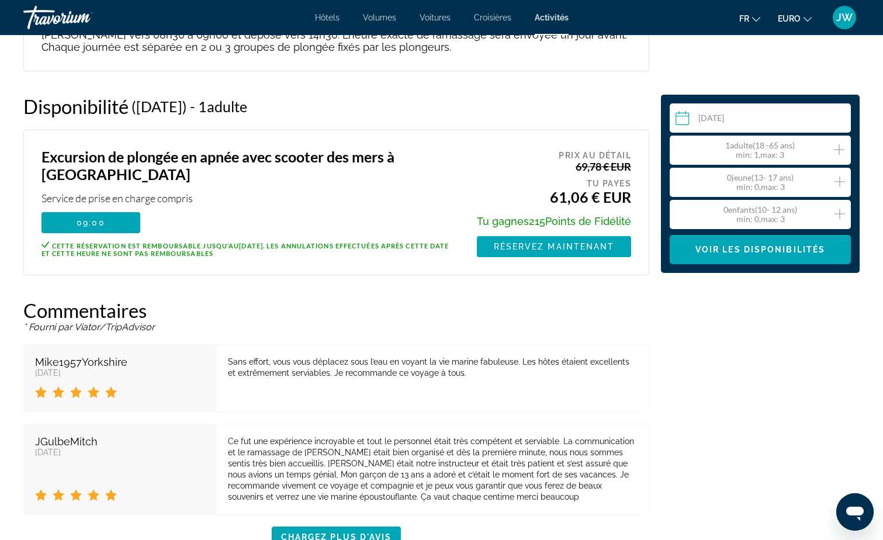
click at [842, 150] on icon "Augmenter les adultes" at bounding box center [839, 149] width 11 height 11
click at [838, 145] on icon "Augmenter les adultes" at bounding box center [839, 150] width 11 height 14
click at [679, 148] on icon "Décrément des adultes" at bounding box center [681, 150] width 11 height 14
click at [722, 250] on span "Voir les disponibilités" at bounding box center [760, 249] width 130 height 9
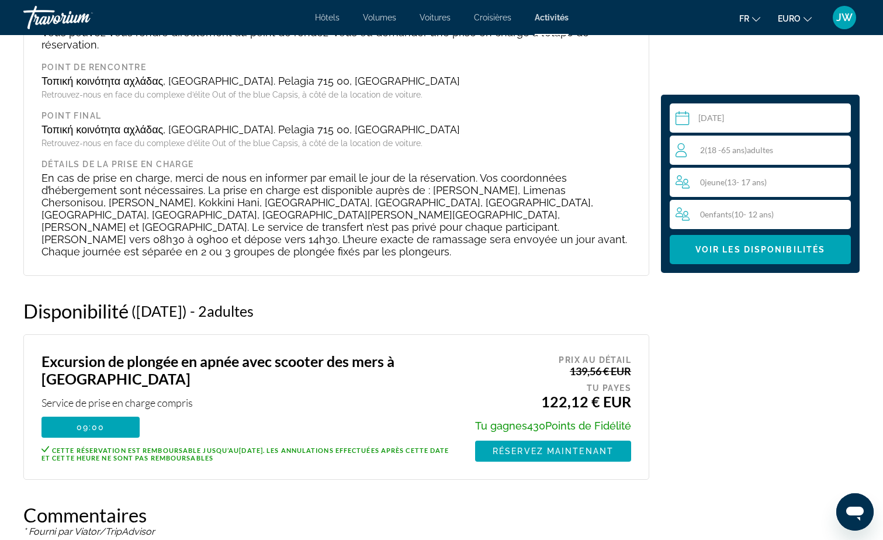
scroll to position [1128, 0]
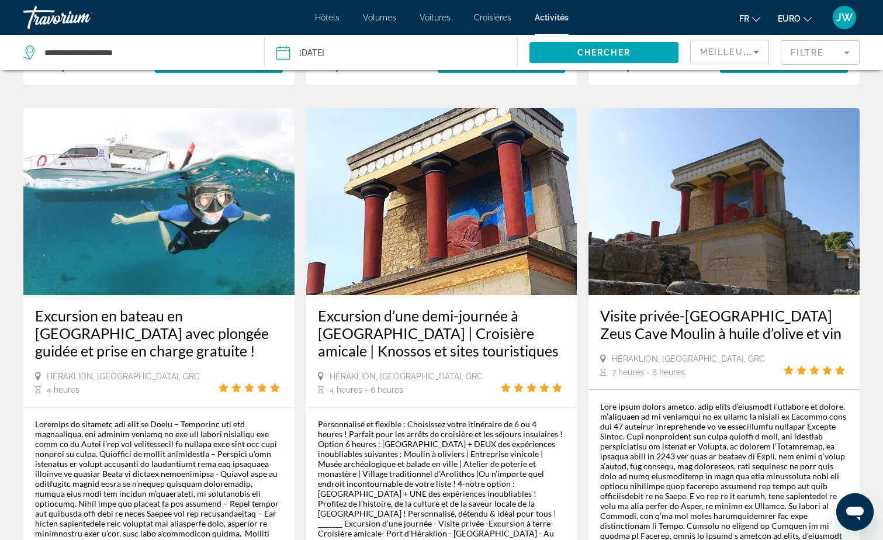
scroll to position [1952, 0]
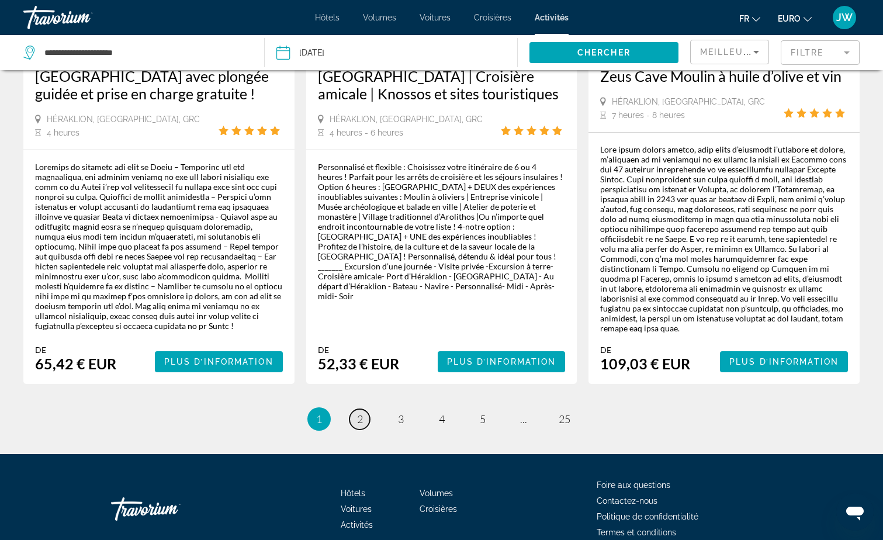
click at [363, 409] on link "page 2" at bounding box center [359, 419] width 20 height 20
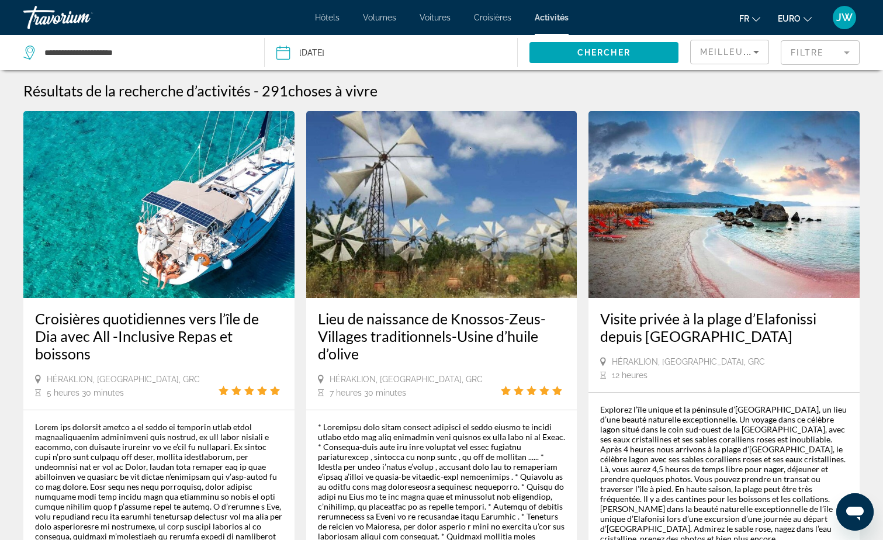
click at [818, 58] on mat-form-field "Filtre" at bounding box center [820, 52] width 79 height 25
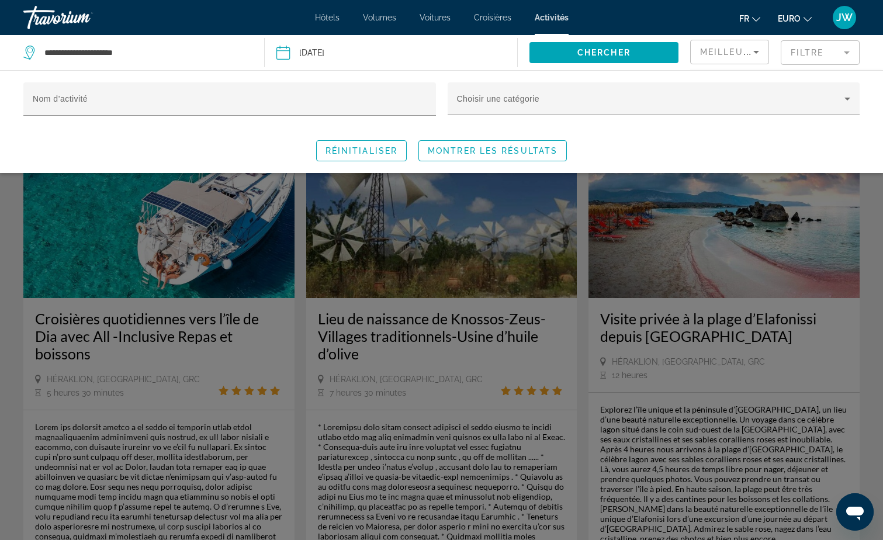
click at [826, 50] on mat-form-field "Filtre" at bounding box center [820, 52] width 79 height 25
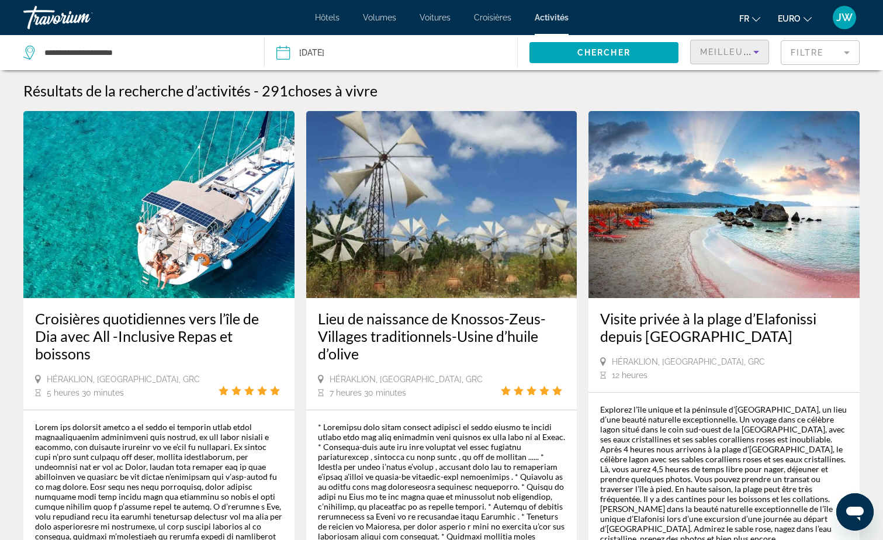
click at [721, 46] on div "Meilleures ventes" at bounding box center [726, 52] width 53 height 14
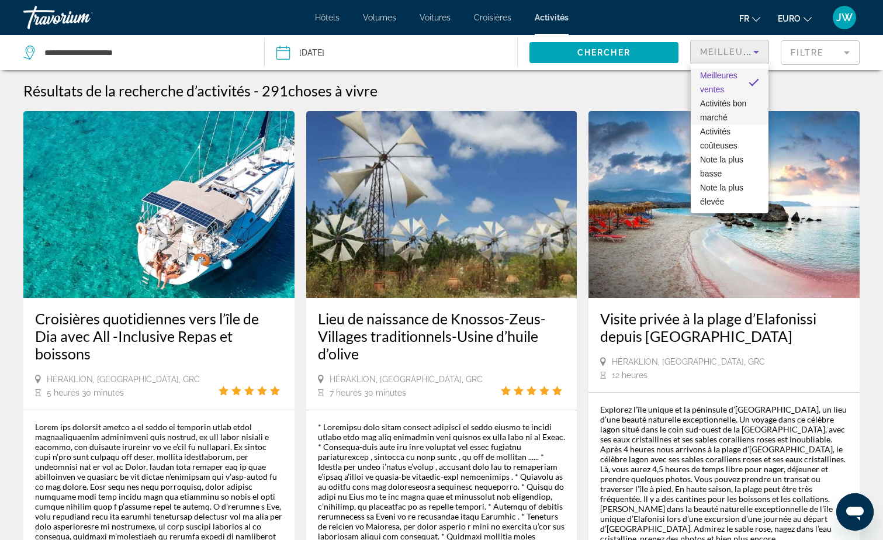
click at [710, 109] on span "Activités bon marché" at bounding box center [729, 110] width 59 height 28
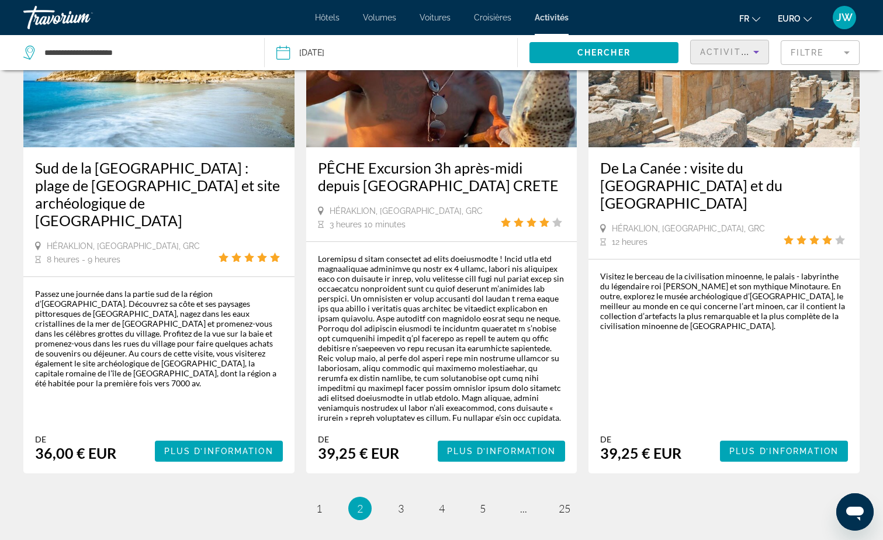
scroll to position [1812, 0]
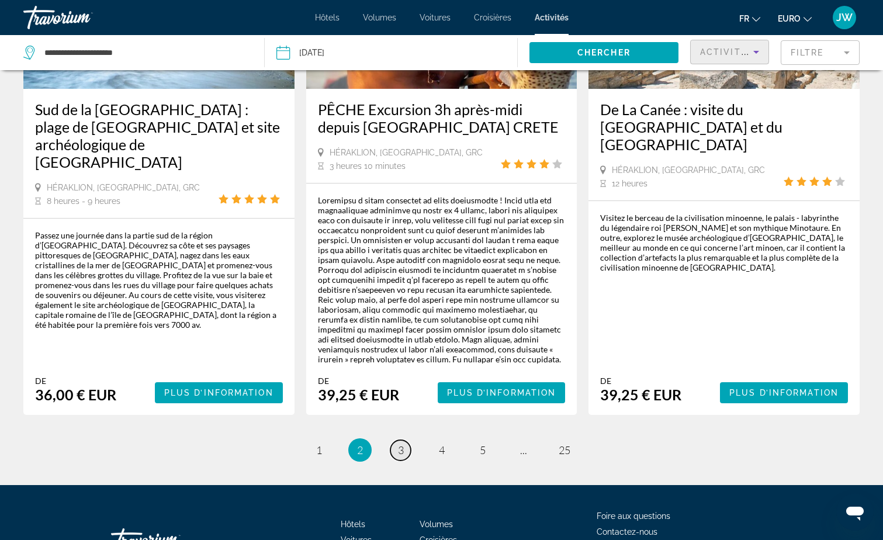
click at [404, 440] on link "page 3" at bounding box center [400, 450] width 20 height 20
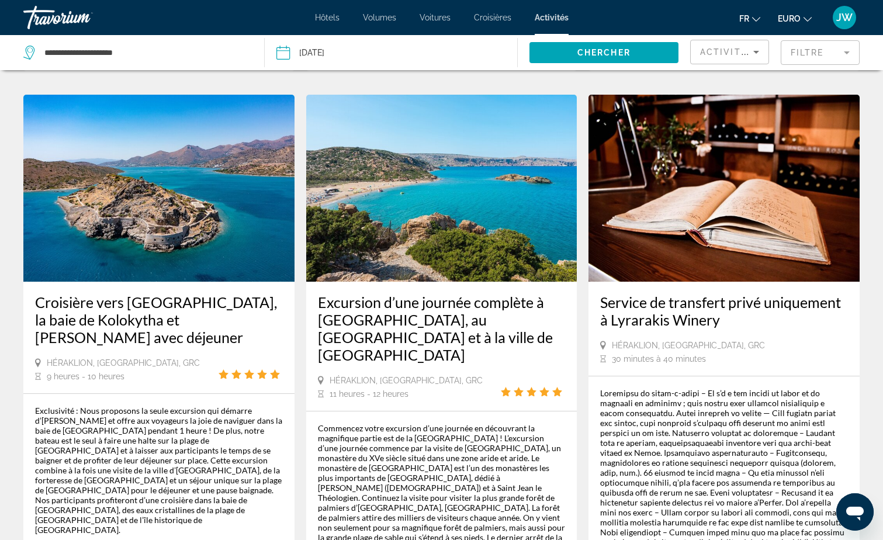
scroll to position [643, 0]
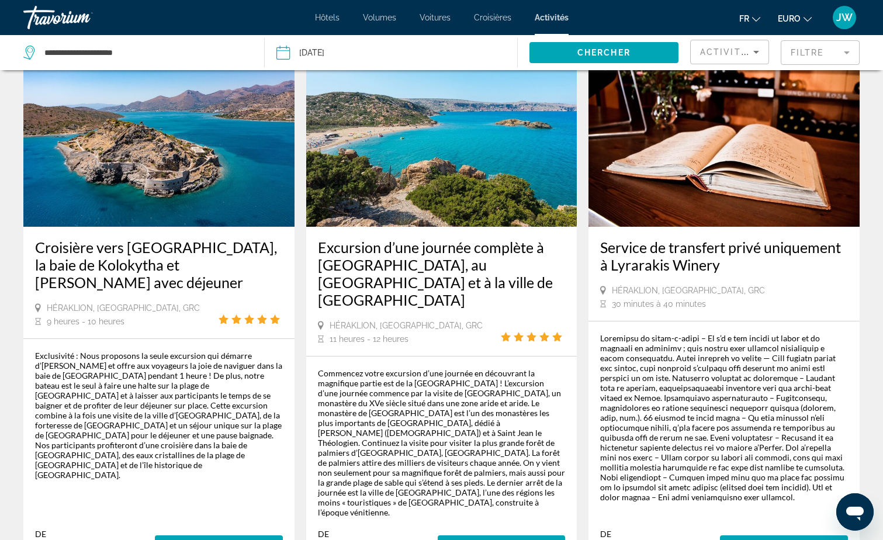
click at [188, 141] on img "Contenu principal" at bounding box center [158, 133] width 271 height 187
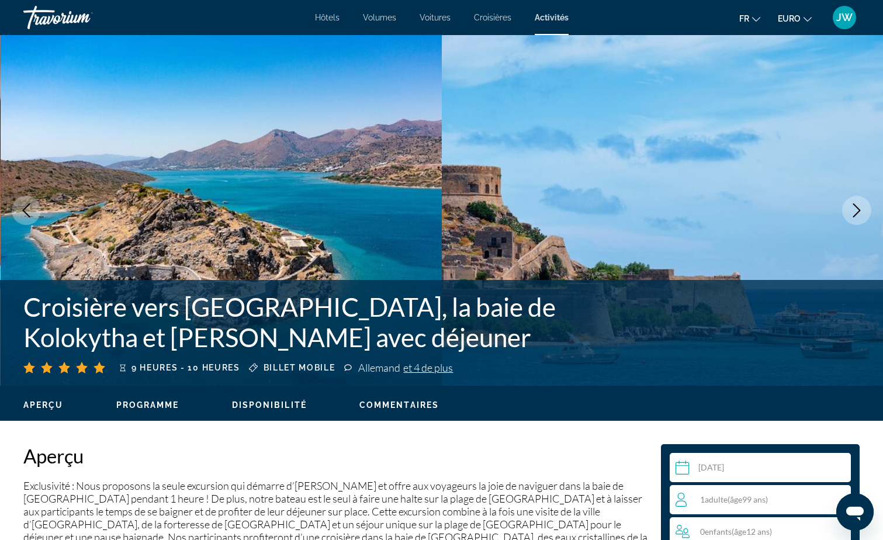
click at [851, 214] on icon "Image suivante" at bounding box center [857, 210] width 14 height 14
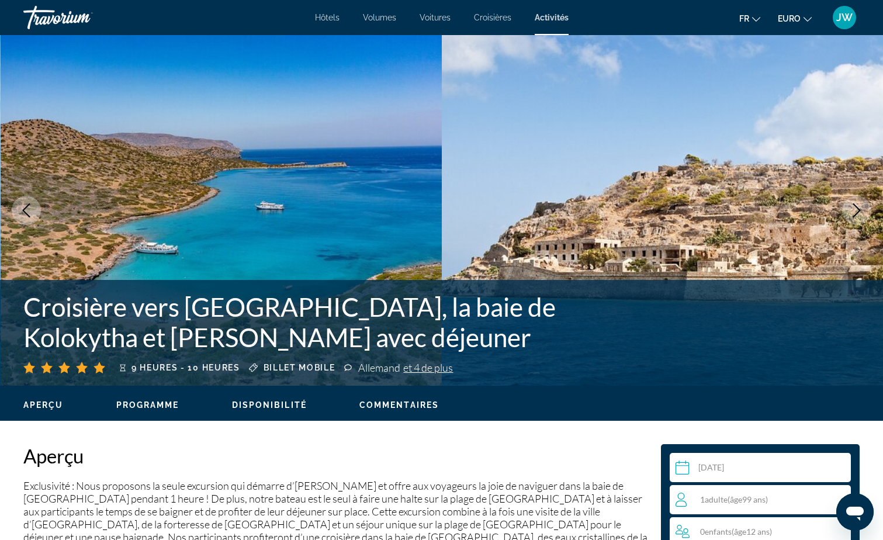
click at [851, 214] on icon "Image suivante" at bounding box center [857, 210] width 14 height 14
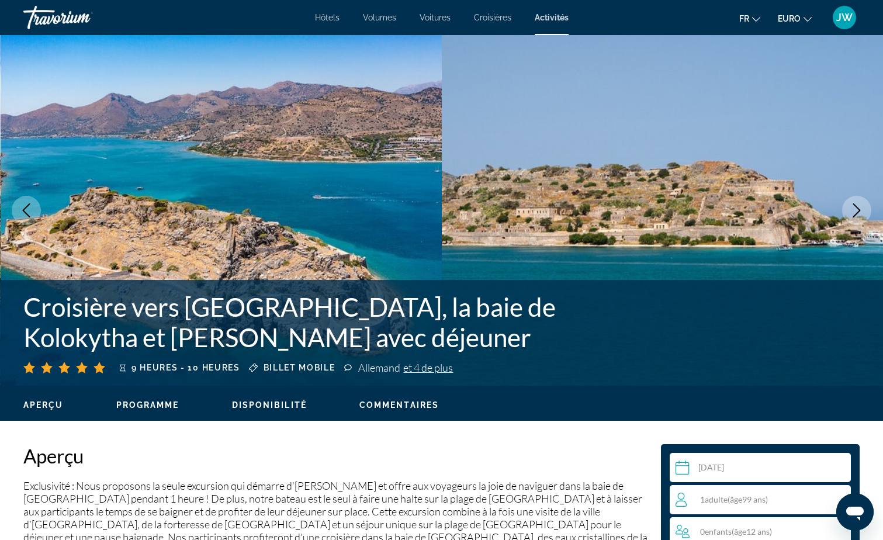
click at [851, 214] on icon "Image suivante" at bounding box center [857, 210] width 14 height 14
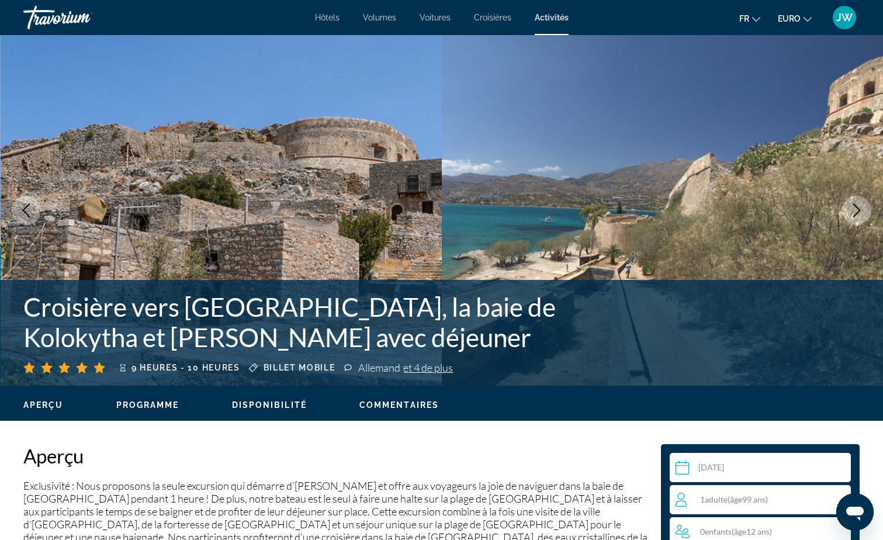
click at [851, 214] on icon "Image suivante" at bounding box center [857, 210] width 14 height 14
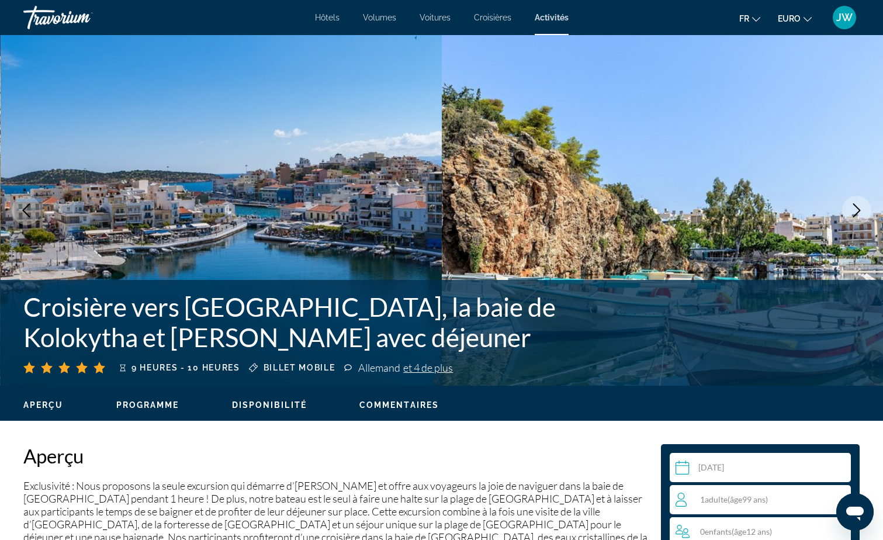
click at [851, 214] on icon "Image suivante" at bounding box center [857, 210] width 14 height 14
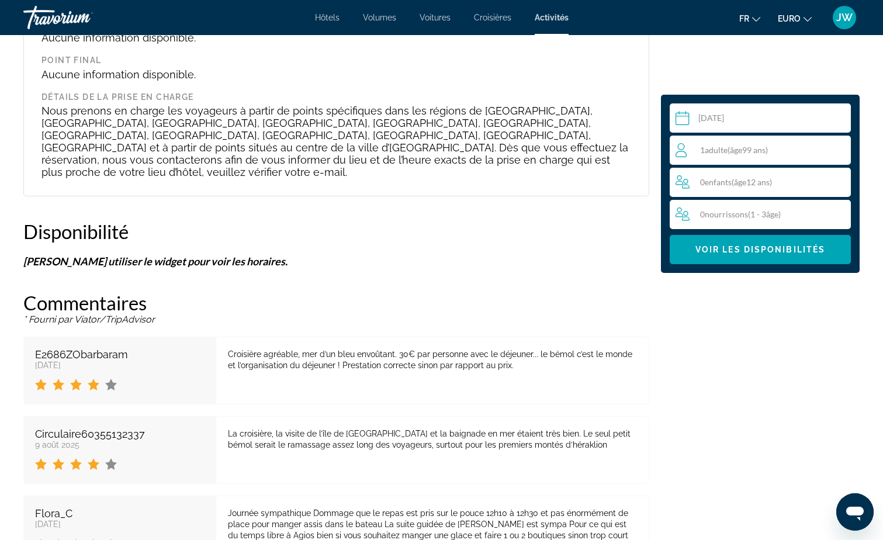
scroll to position [1870, 0]
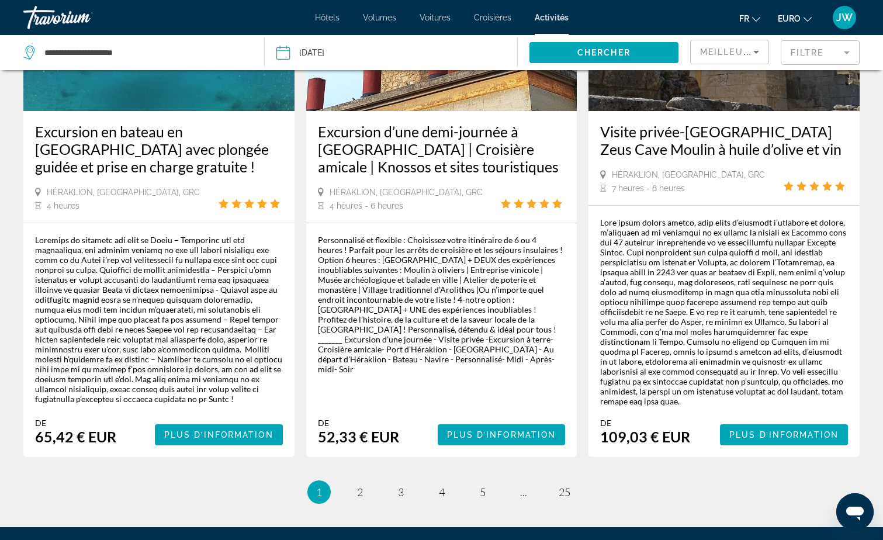
scroll to position [1952, 0]
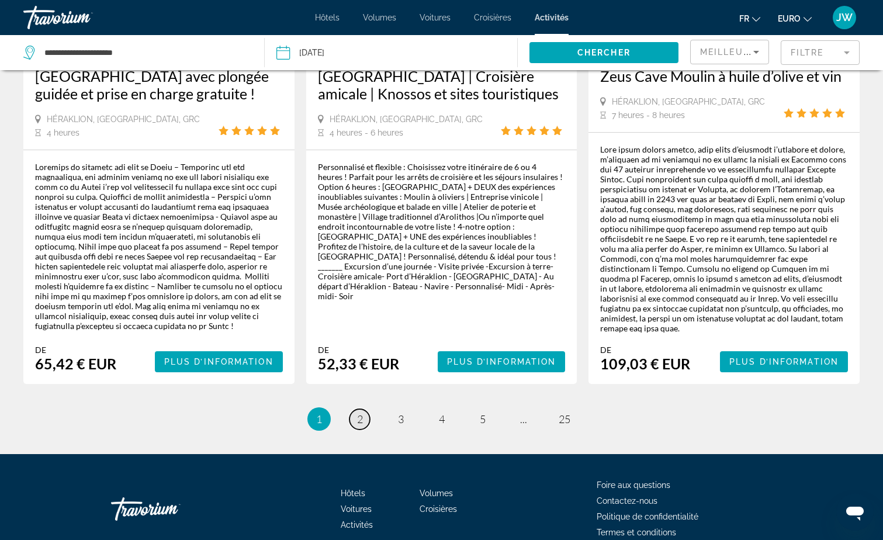
click at [363, 409] on link "page 2" at bounding box center [359, 419] width 20 height 20
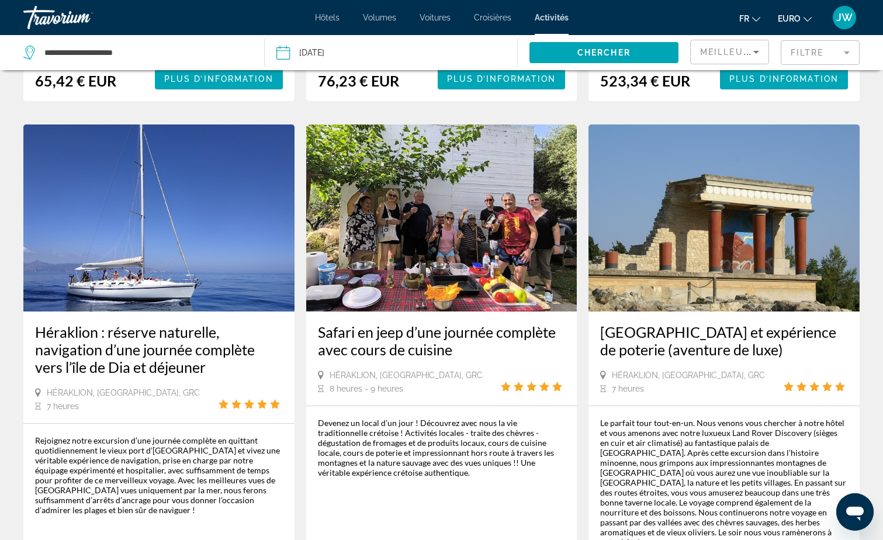
scroll to position [1695, 0]
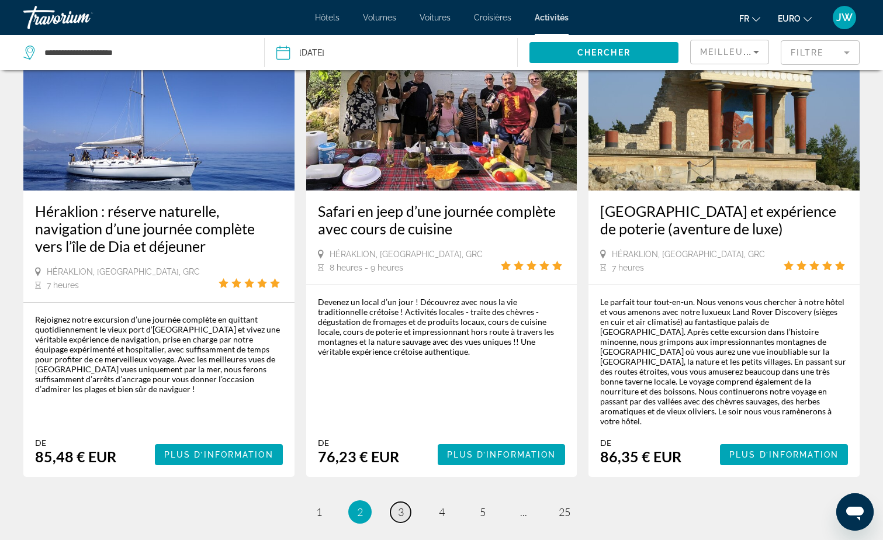
click at [400, 506] on span "3" at bounding box center [401, 512] width 6 height 13
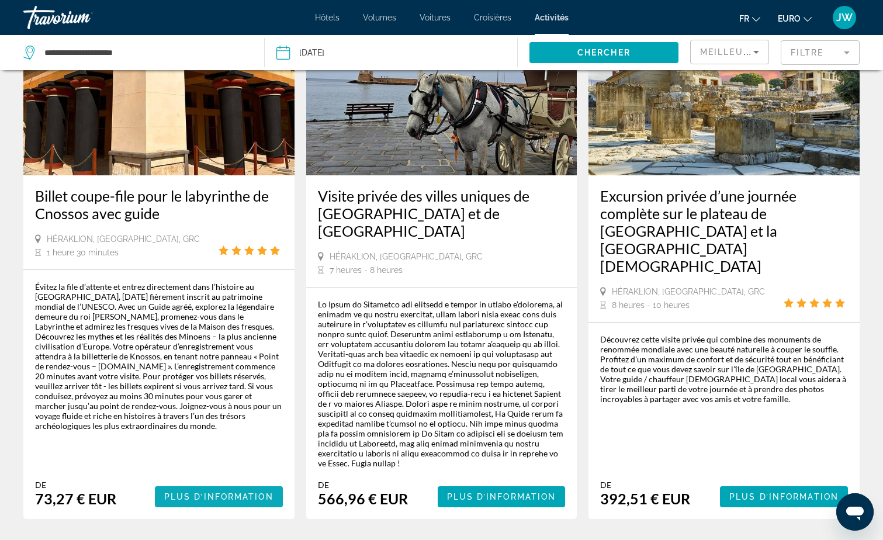
scroll to position [1812, 0]
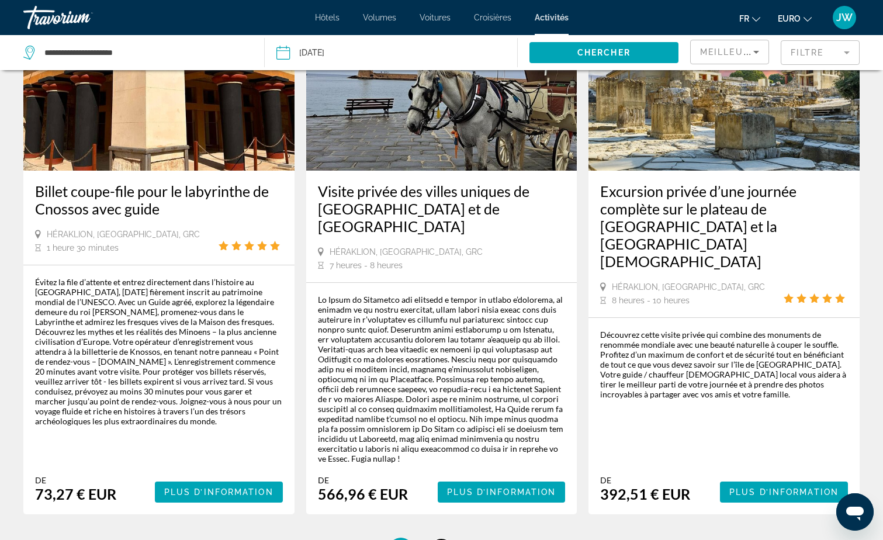
click at [441, 539] on span "4" at bounding box center [442, 549] width 6 height 13
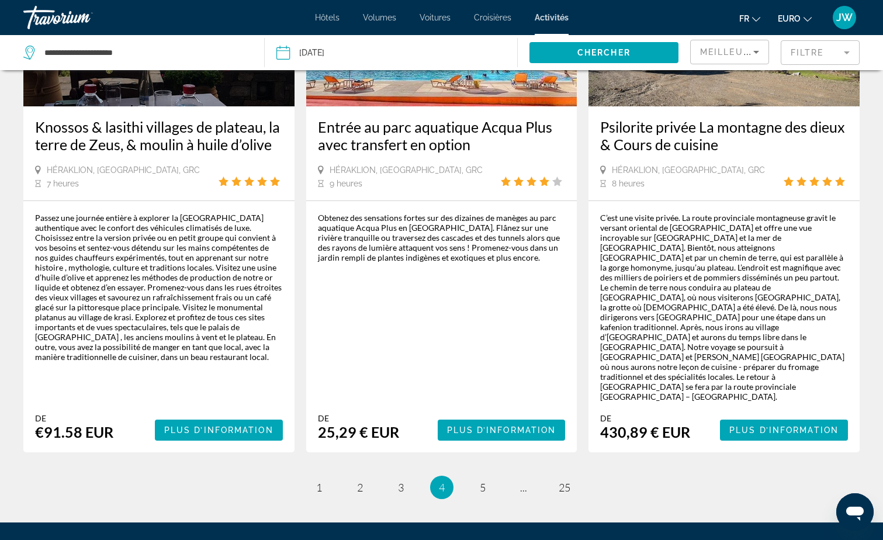
scroll to position [1929, 0]
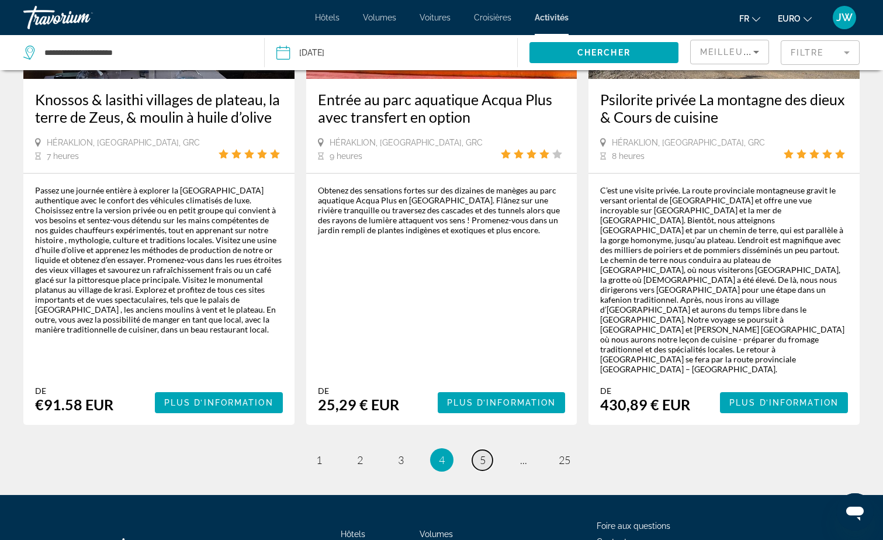
click at [480, 454] on span "5" at bounding box center [483, 460] width 6 height 13
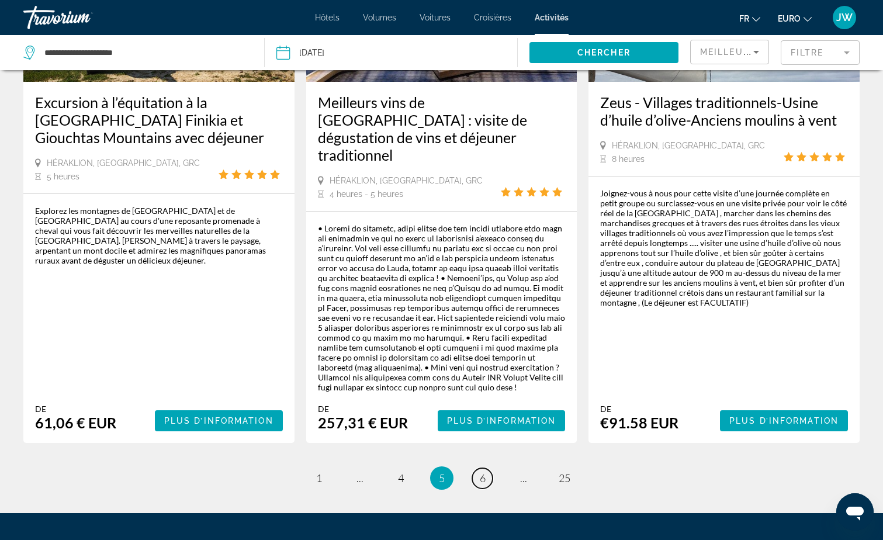
scroll to position [1929, 0]
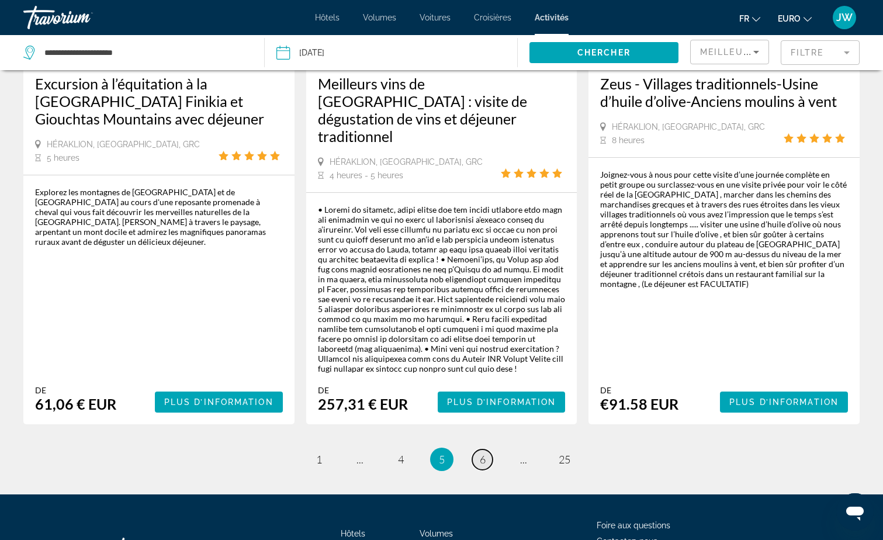
click at [483, 453] on span "6" at bounding box center [483, 459] width 6 height 13
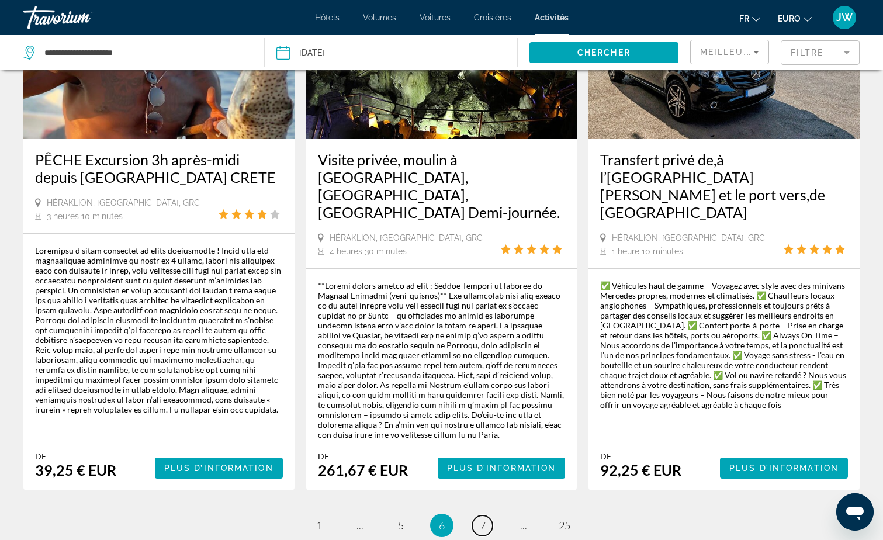
scroll to position [1812, 0]
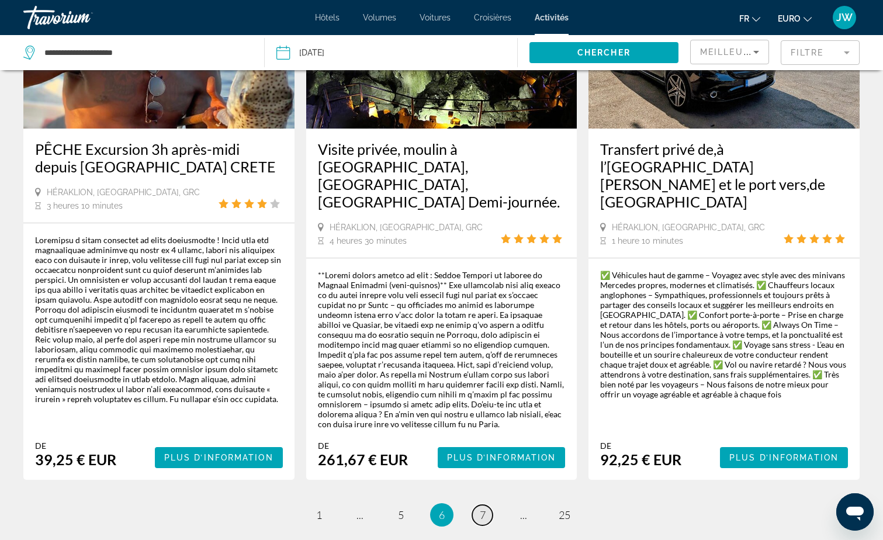
click at [482, 508] on span "7" at bounding box center [483, 514] width 6 height 13
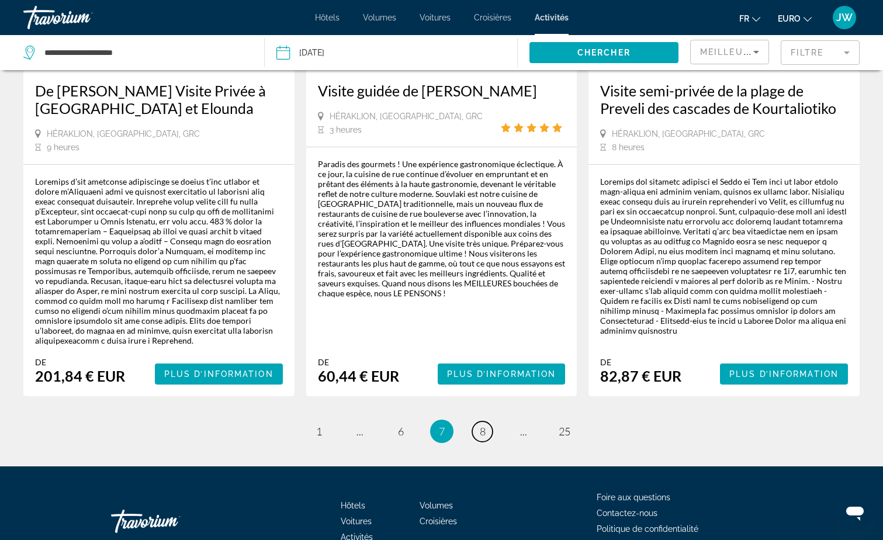
scroll to position [1870, 0]
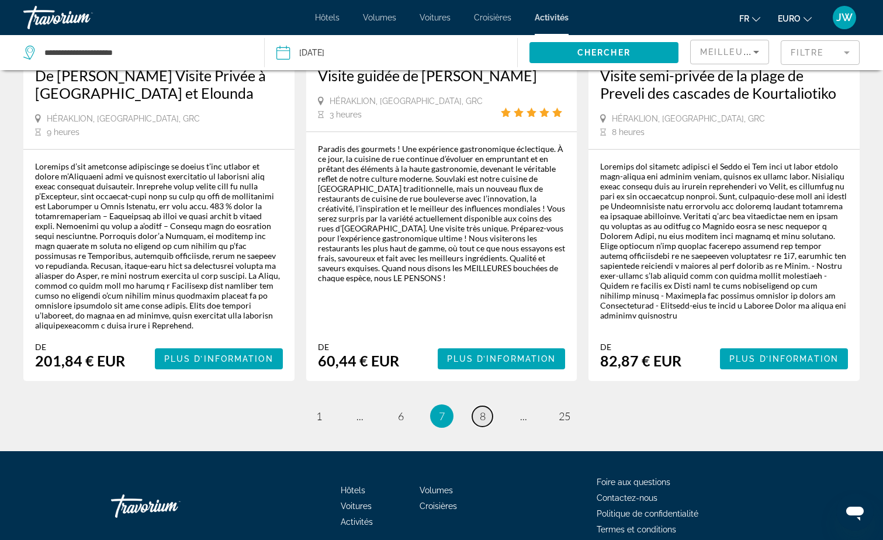
click at [482, 410] on span "8" at bounding box center [483, 416] width 6 height 13
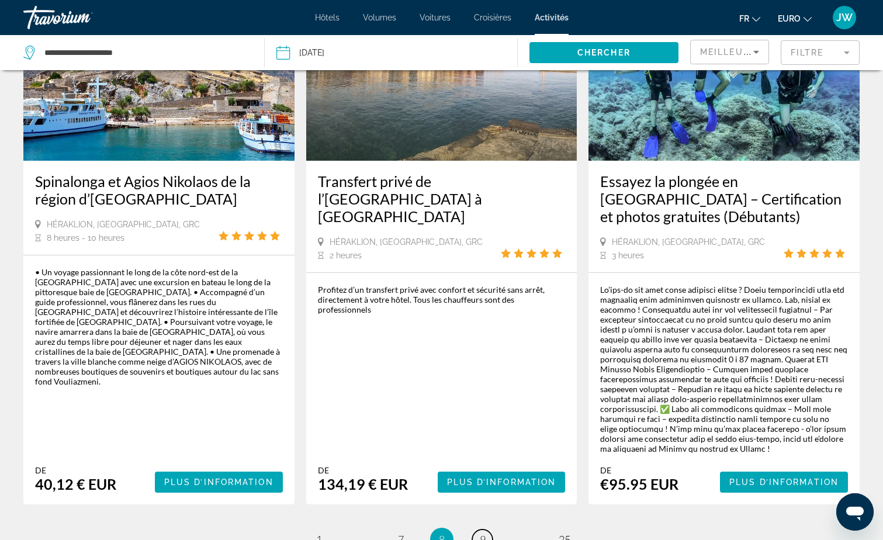
scroll to position [1812, 0]
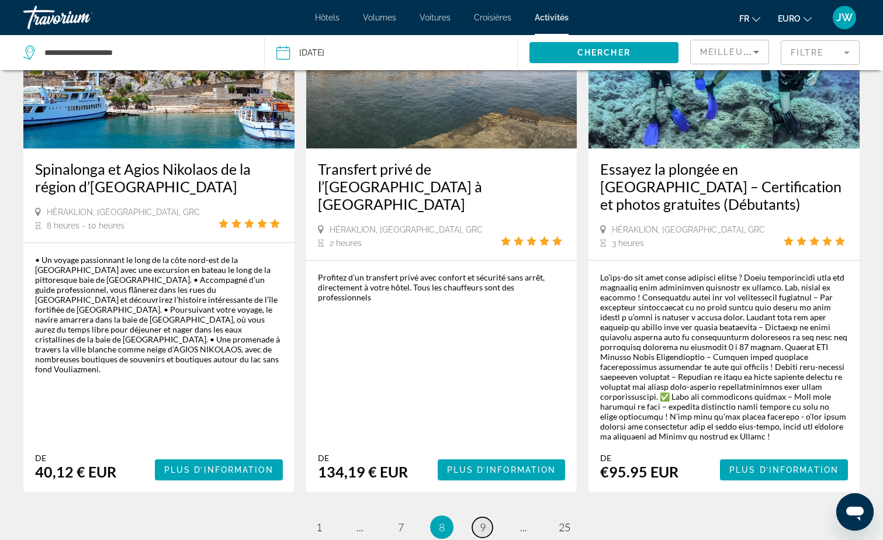
click at [482, 521] on span "9" at bounding box center [483, 527] width 6 height 13
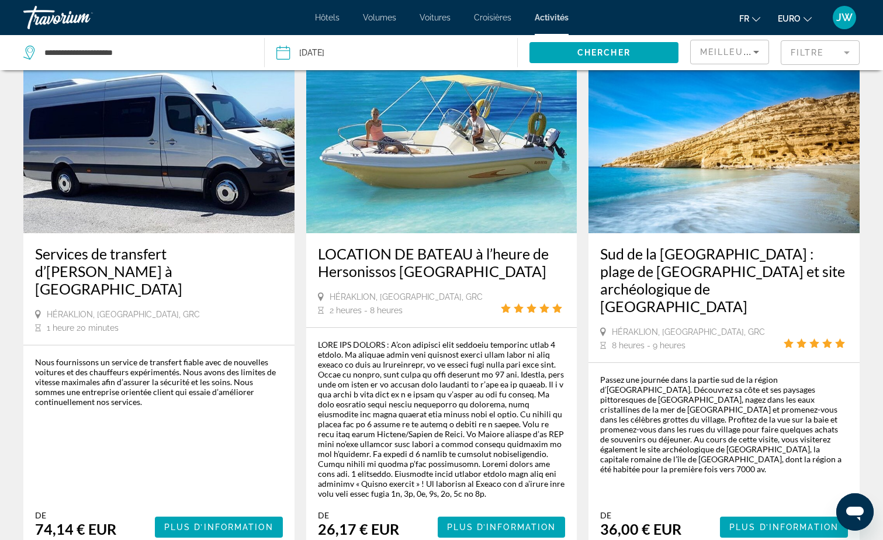
scroll to position [584, 0]
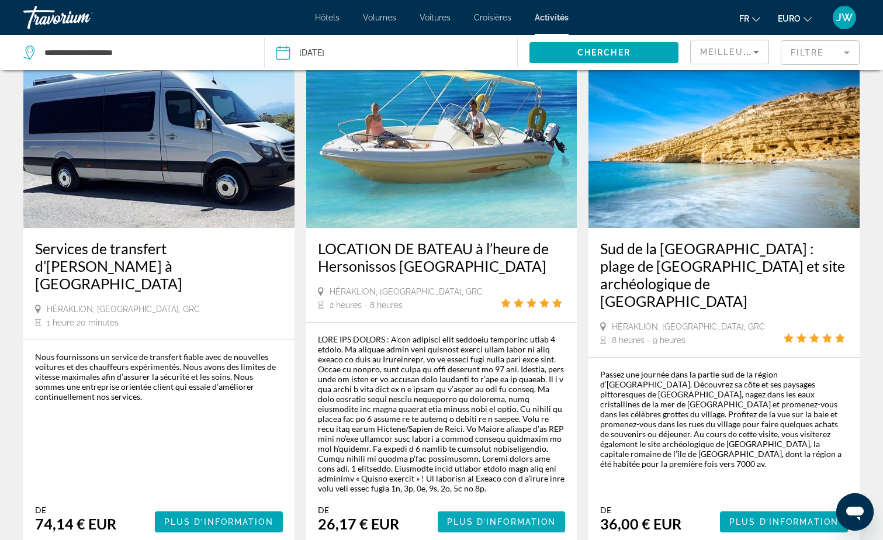
click at [479, 521] on span "Plus d’information" at bounding box center [501, 521] width 109 height 9
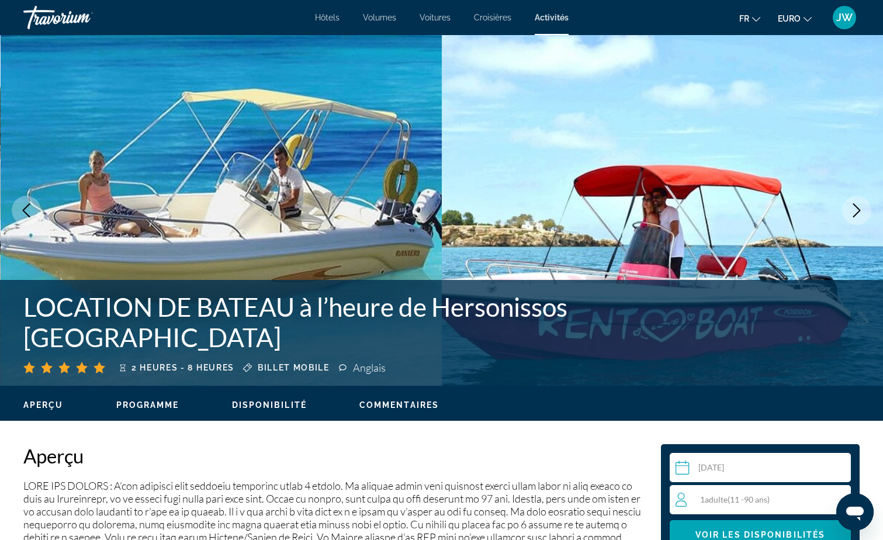
click at [861, 208] on icon "Image suivante" at bounding box center [857, 210] width 14 height 14
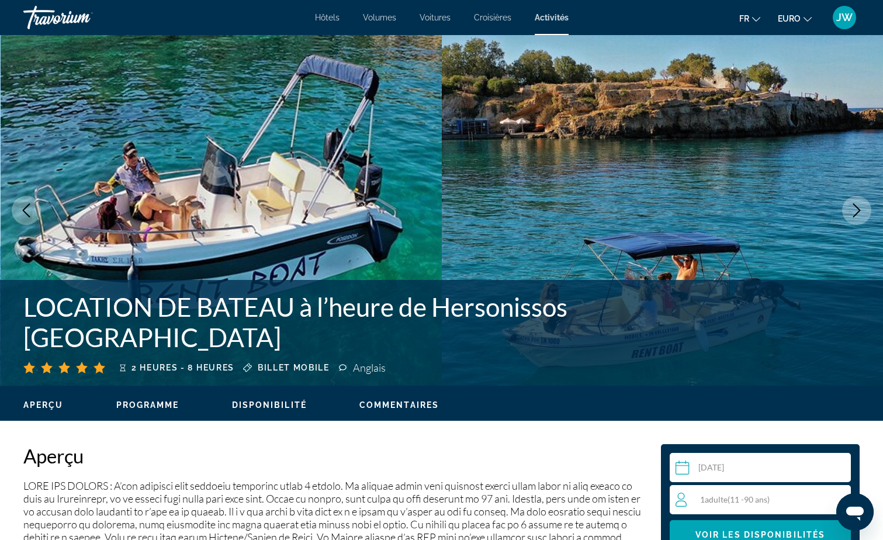
click at [860, 213] on icon "Image suivante" at bounding box center [857, 210] width 14 height 14
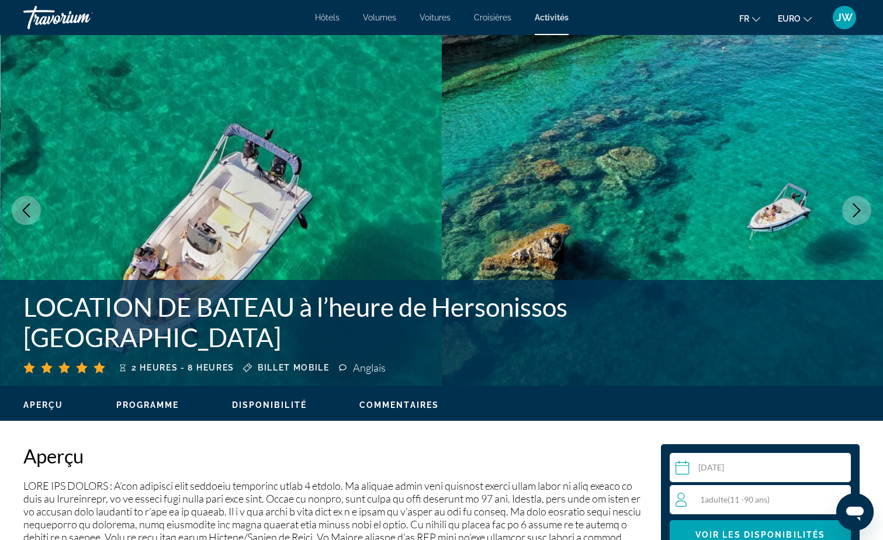
click at [863, 209] on icon "Image suivante" at bounding box center [857, 210] width 14 height 14
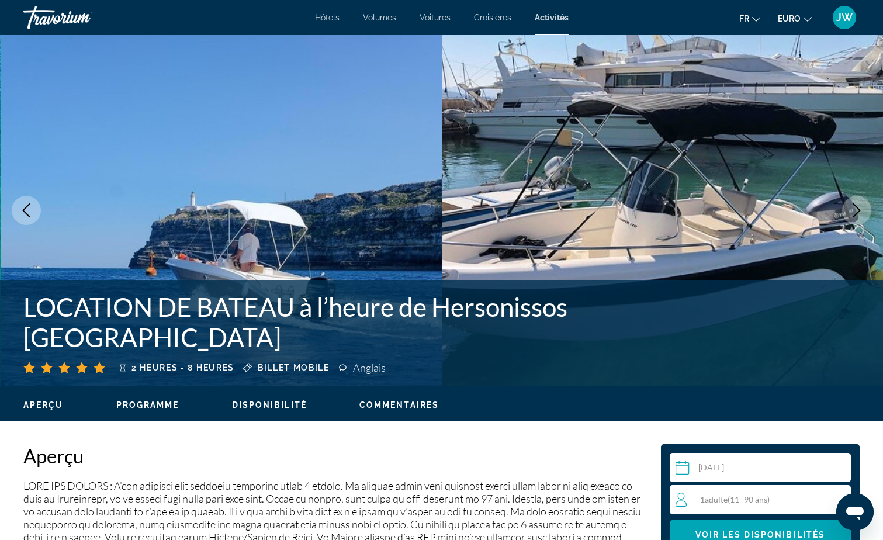
click at [863, 209] on icon "Image suivante" at bounding box center [857, 210] width 14 height 14
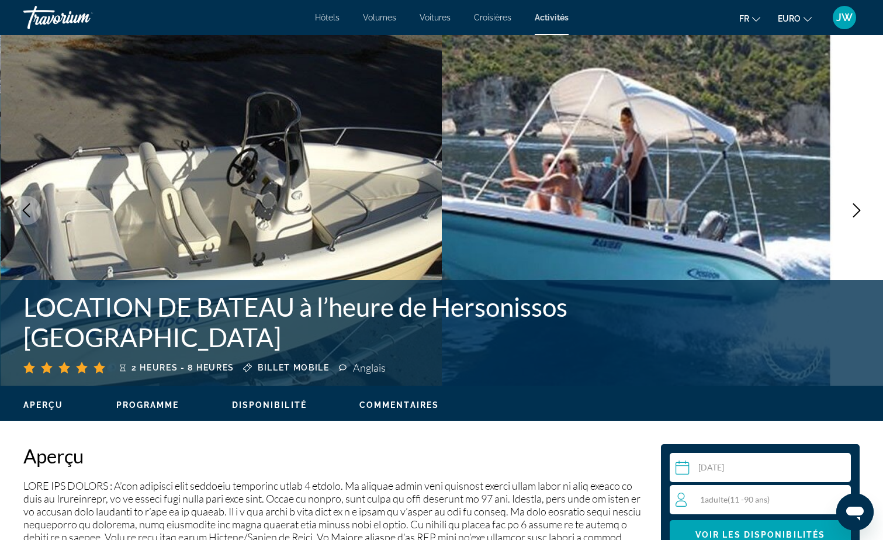
click at [863, 209] on icon "Image suivante" at bounding box center [857, 210] width 14 height 14
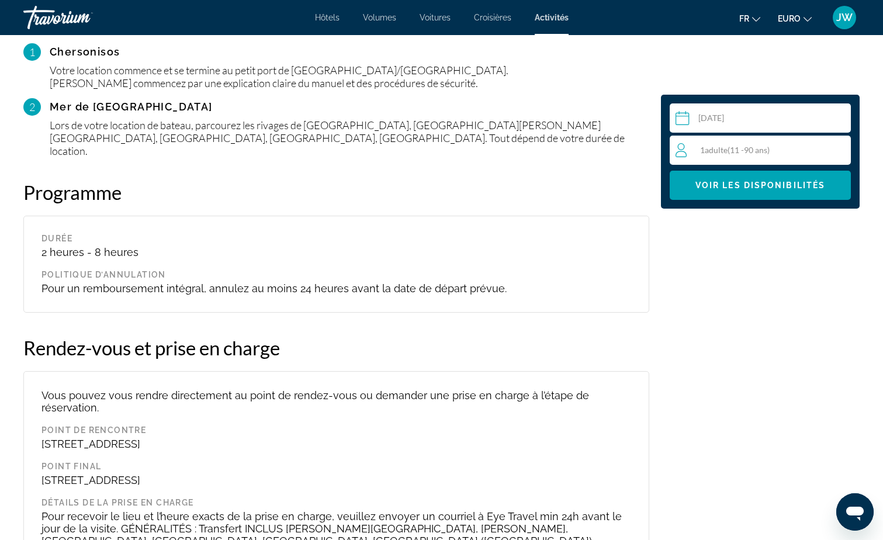
scroll to position [1227, 0]
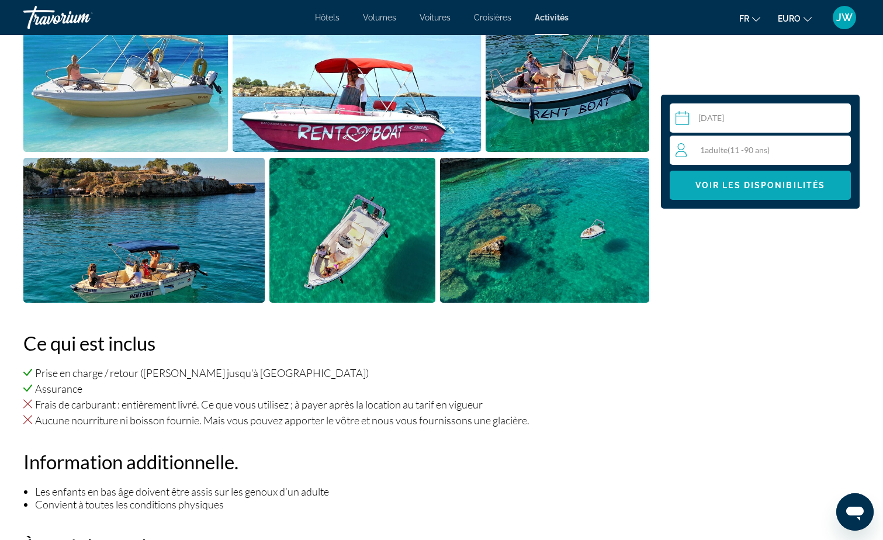
click at [737, 192] on span "Contenu principal" at bounding box center [760, 185] width 181 height 28
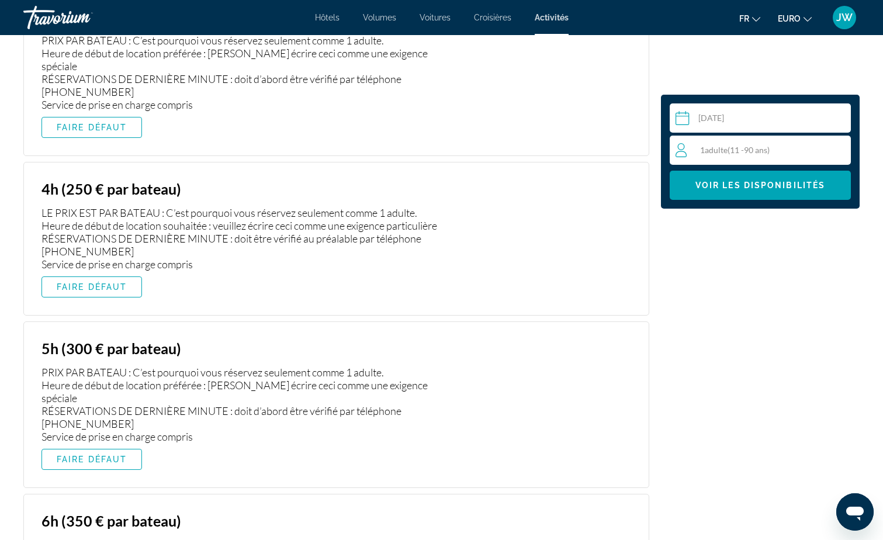
scroll to position [1816, 0]
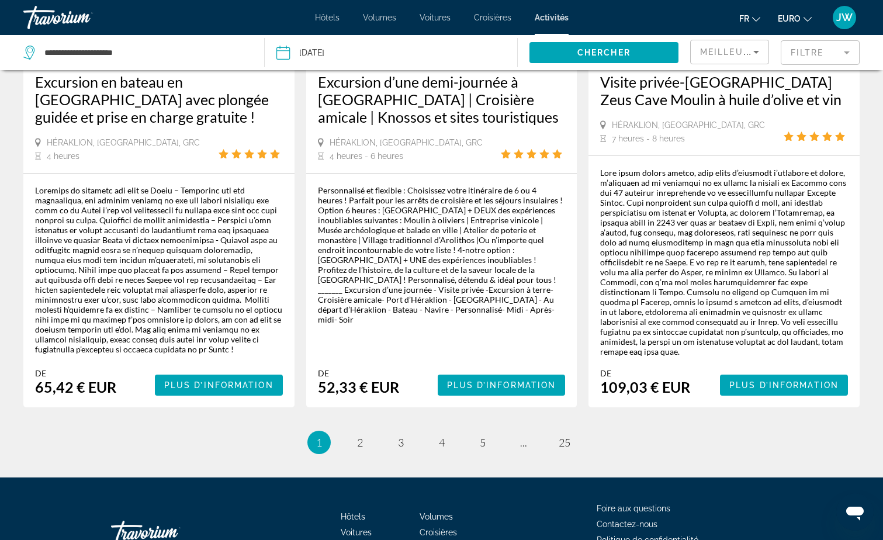
scroll to position [1952, 0]
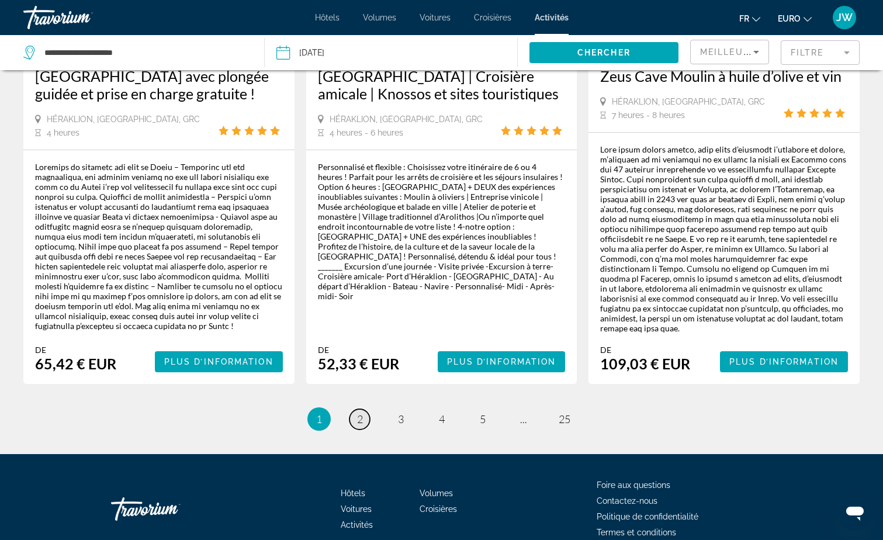
click at [357, 413] on span "2" at bounding box center [360, 419] width 6 height 13
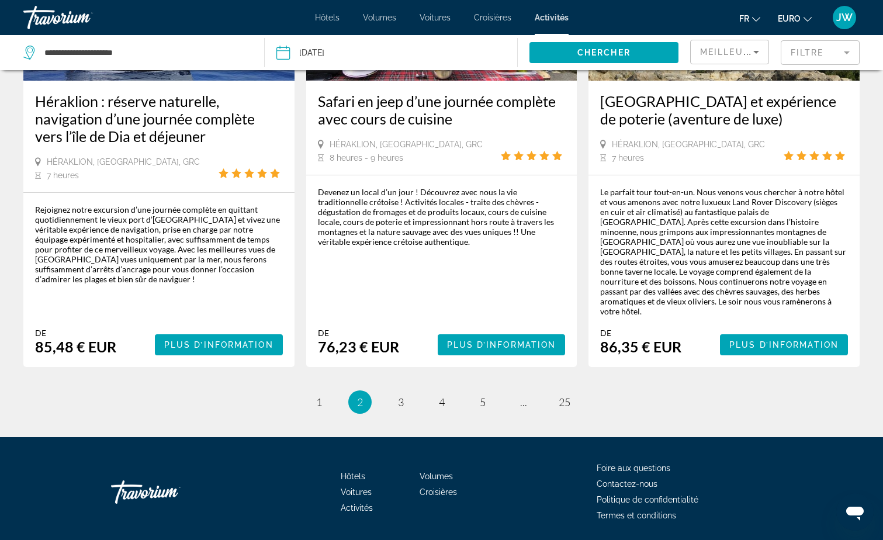
scroll to position [1805, 0]
